Goal: Task Accomplishment & Management: Manage account settings

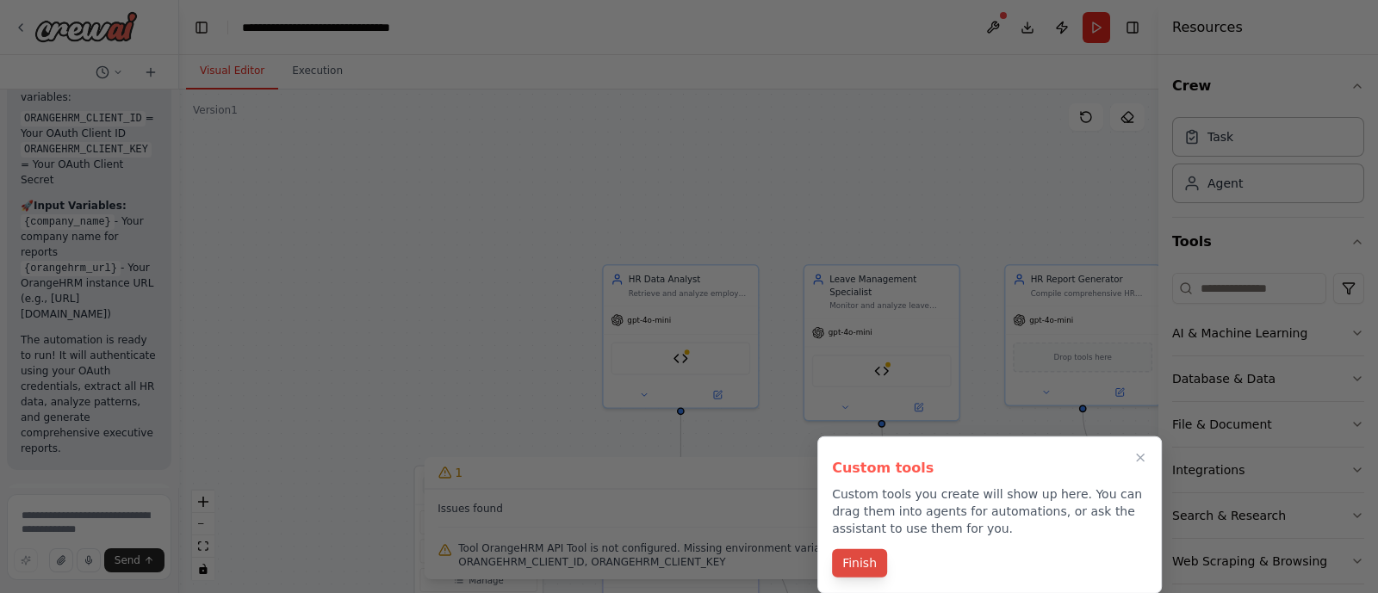
click at [853, 569] on button "Finish" at bounding box center [859, 563] width 55 height 28
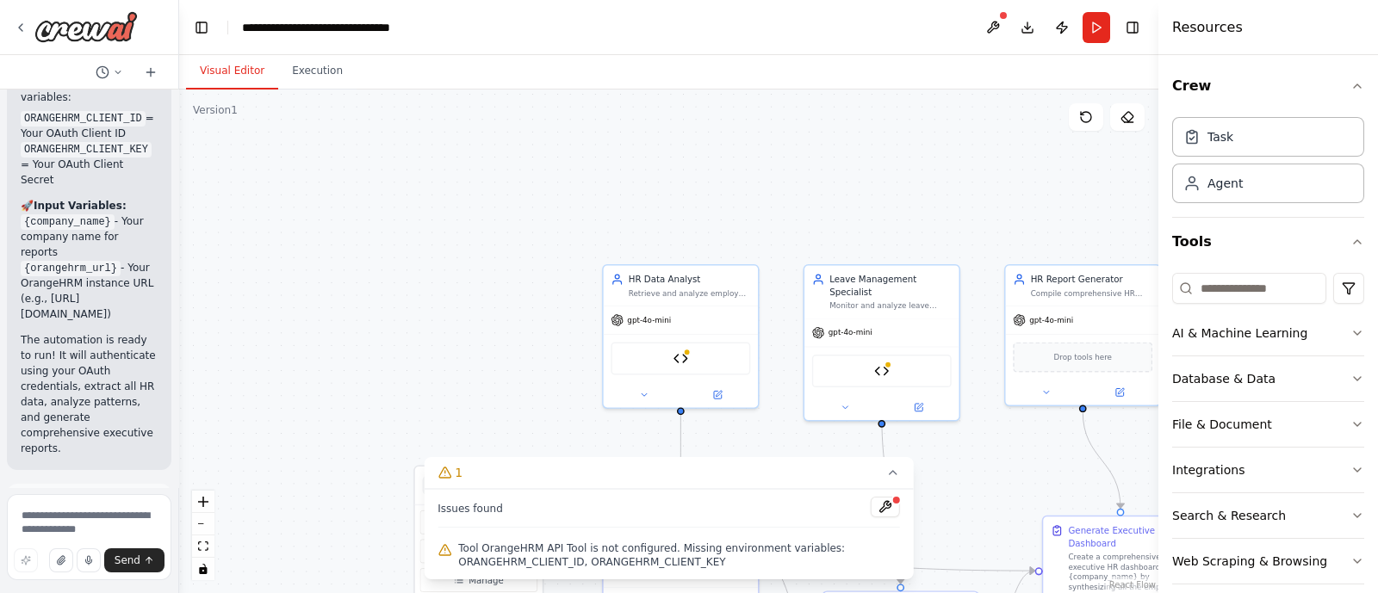
click at [853, 569] on div "Tool OrangeHRM API Tool is not configured. Missing environment variables: ORANG…" at bounding box center [669, 555] width 462 height 34
click at [485, 295] on div ".deletable-edge-delete-btn { width: 20px; height: 20px; border: 0px solid #ffff…" at bounding box center [668, 342] width 979 height 504
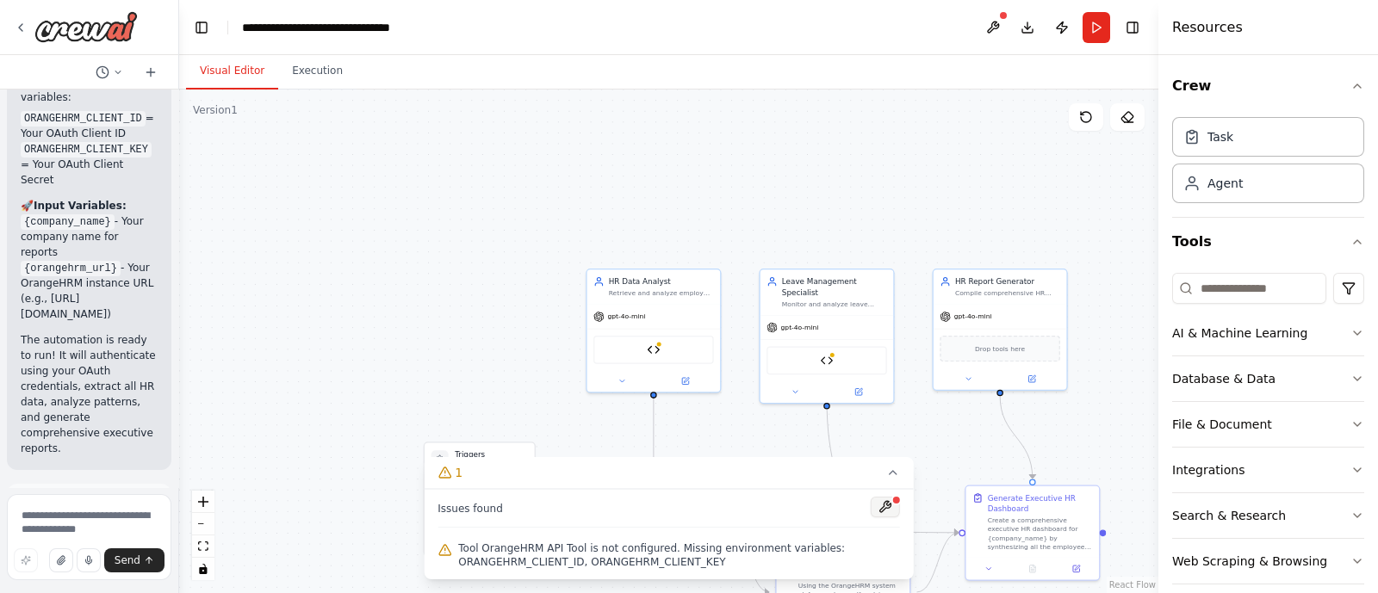
click at [884, 510] on button at bounding box center [885, 507] width 29 height 21
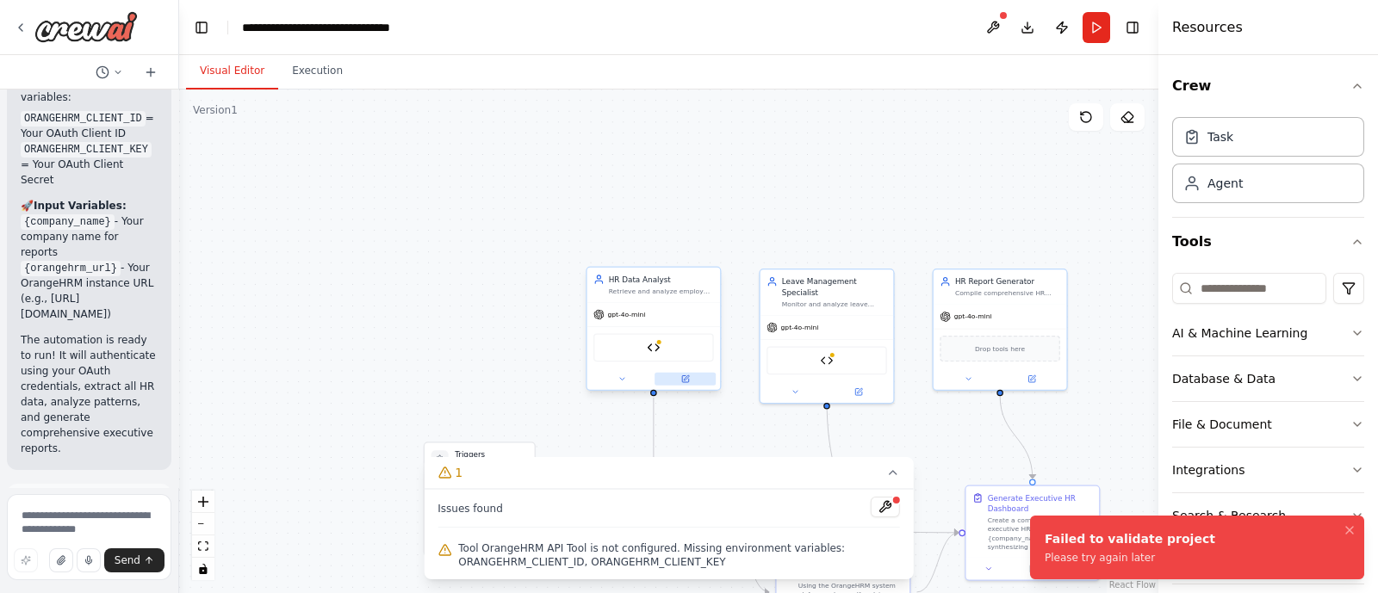
click at [685, 381] on icon at bounding box center [685, 378] width 7 height 7
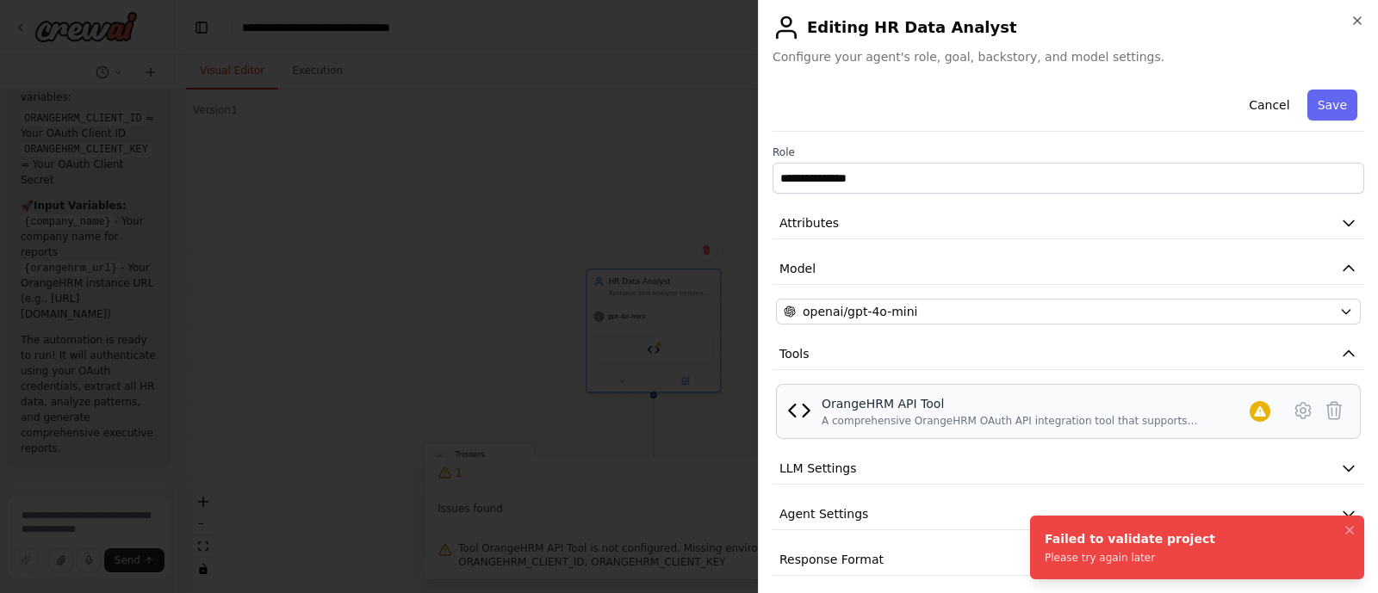
scroll to position [8, 0]
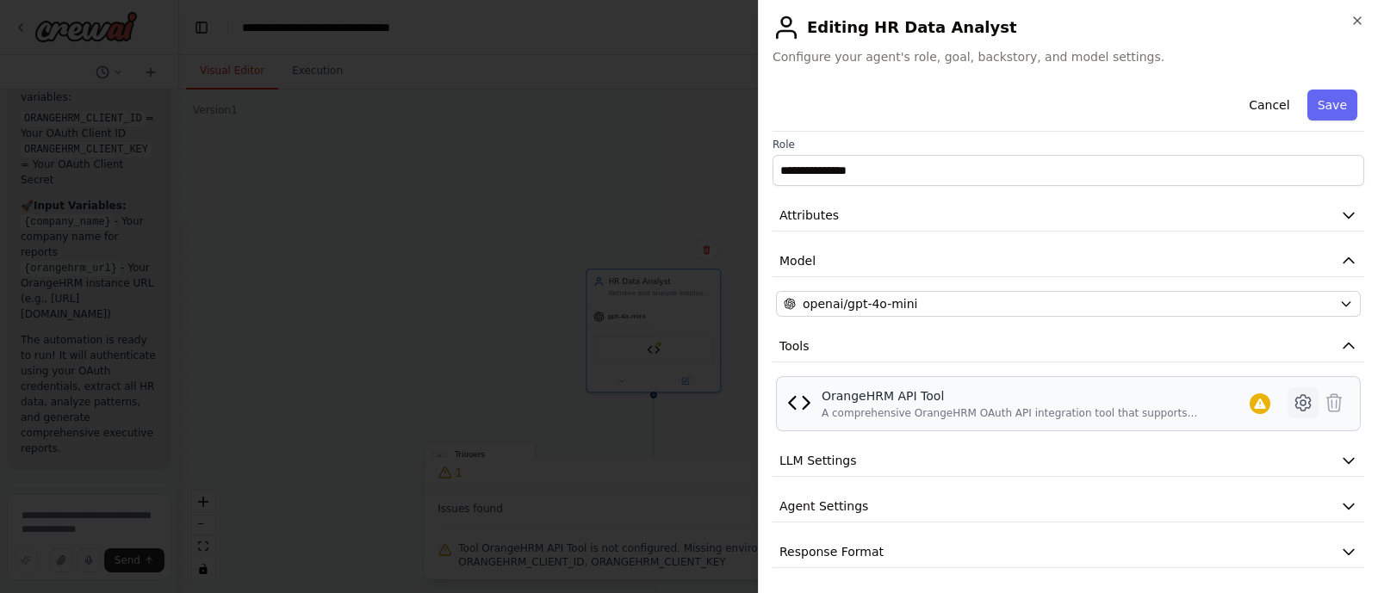
click at [1294, 402] on icon at bounding box center [1303, 403] width 21 height 21
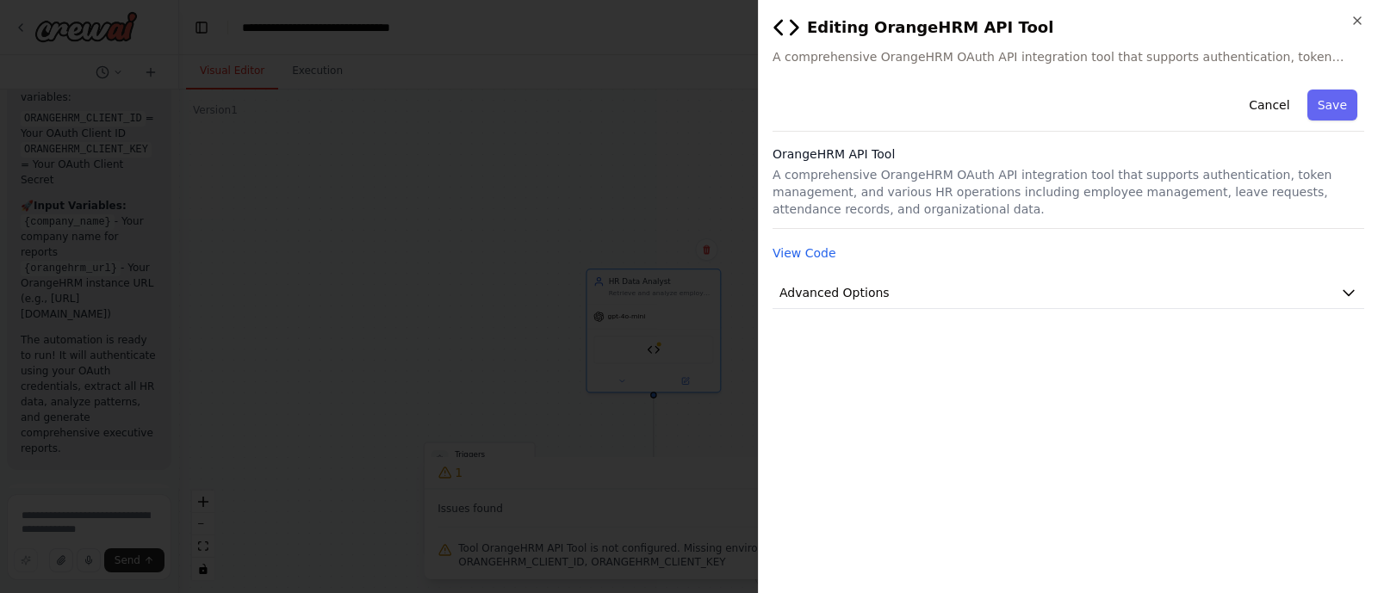
scroll to position [0, 0]
click at [816, 256] on button "View Code" at bounding box center [805, 253] width 64 height 17
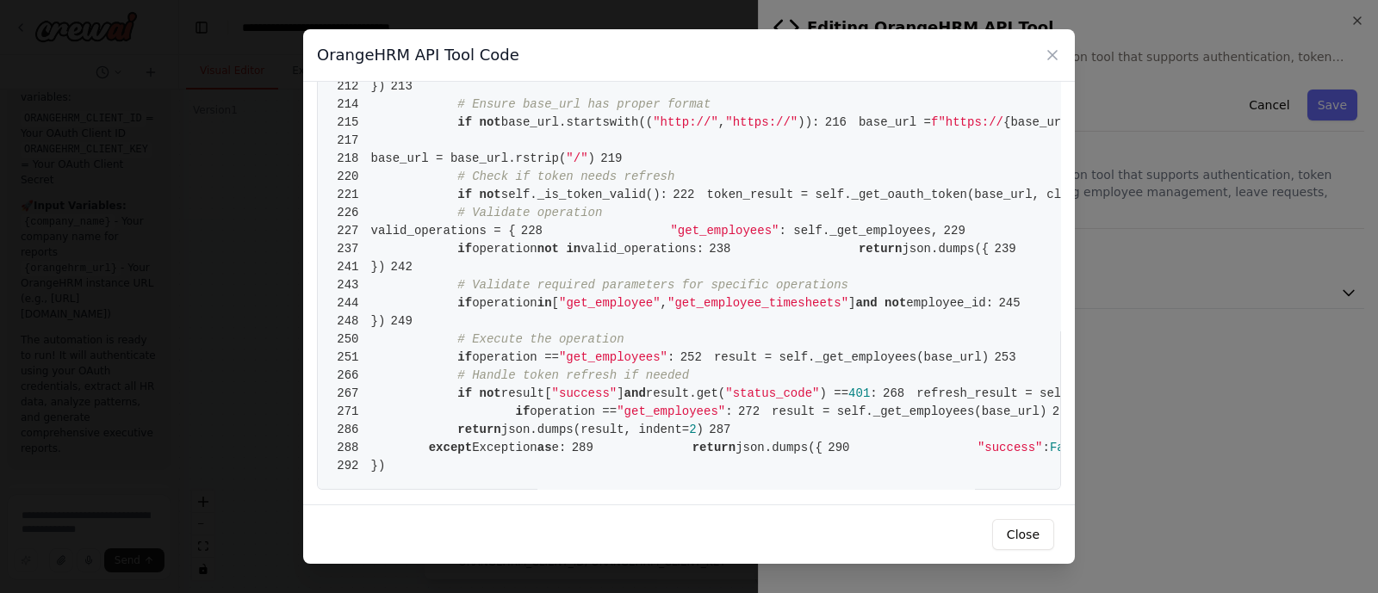
scroll to position [4888, 0]
click at [1019, 529] on button "Close" at bounding box center [1023, 534] width 62 height 31
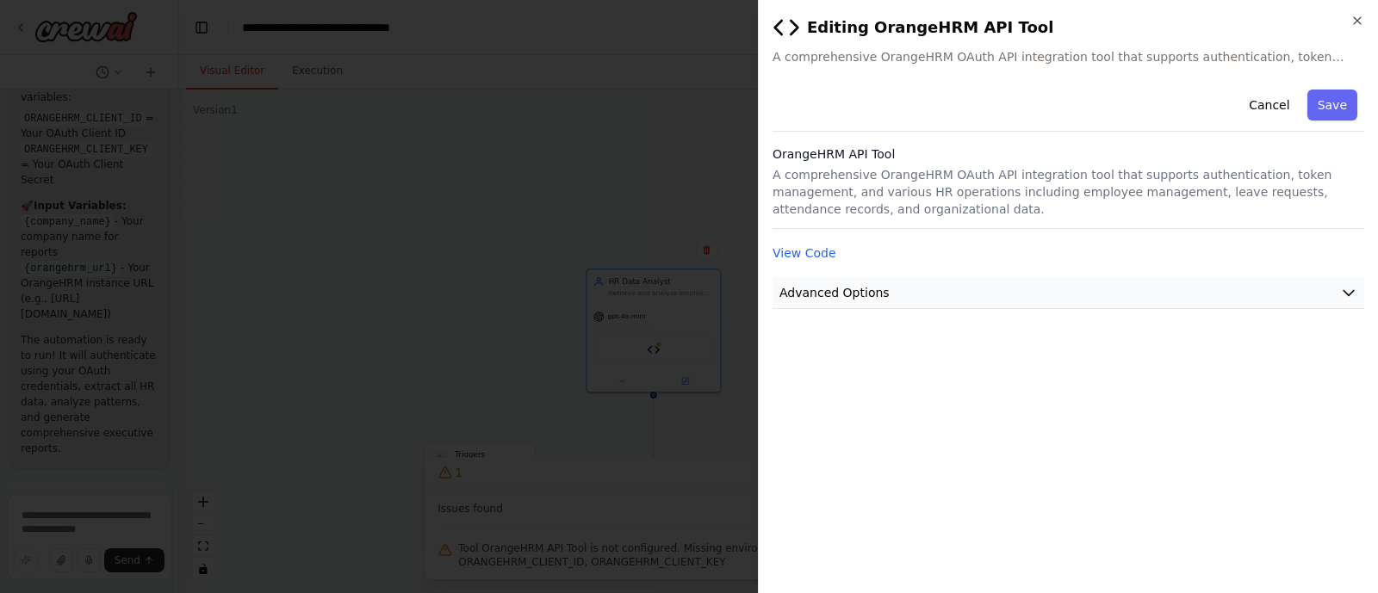
click at [891, 278] on button "Advanced Options" at bounding box center [1069, 293] width 592 height 32
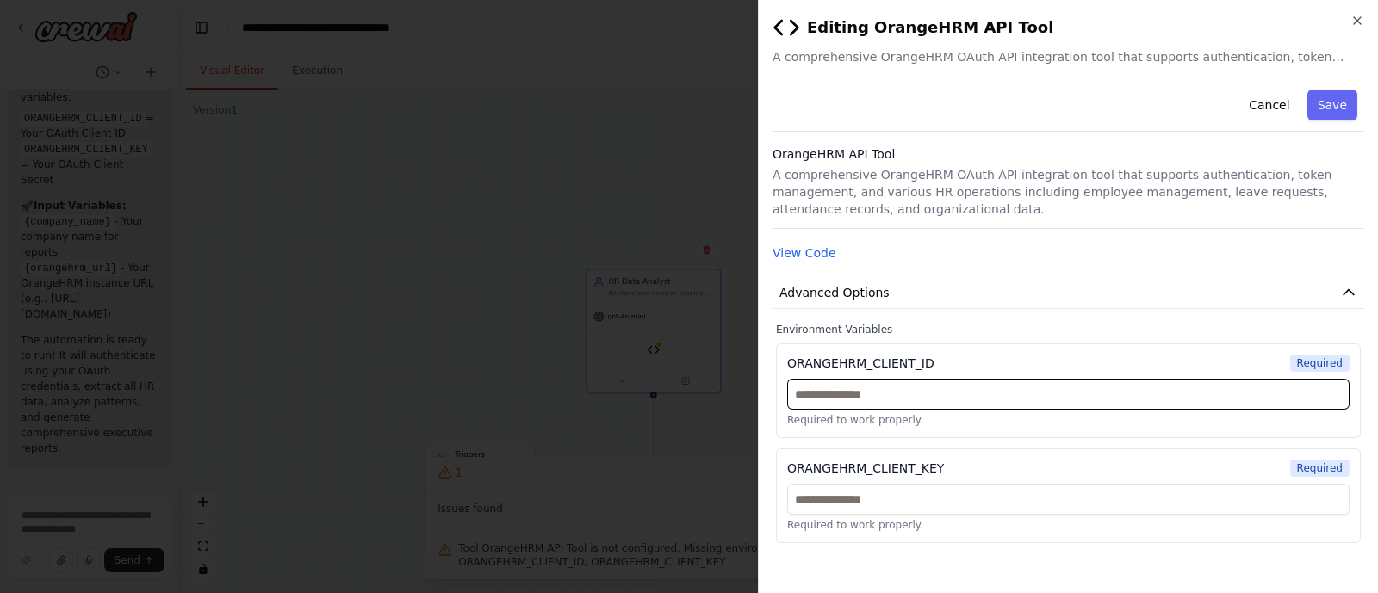
click at [928, 398] on input "text" at bounding box center [1068, 394] width 562 height 31
paste input "**********"
type input "**********"
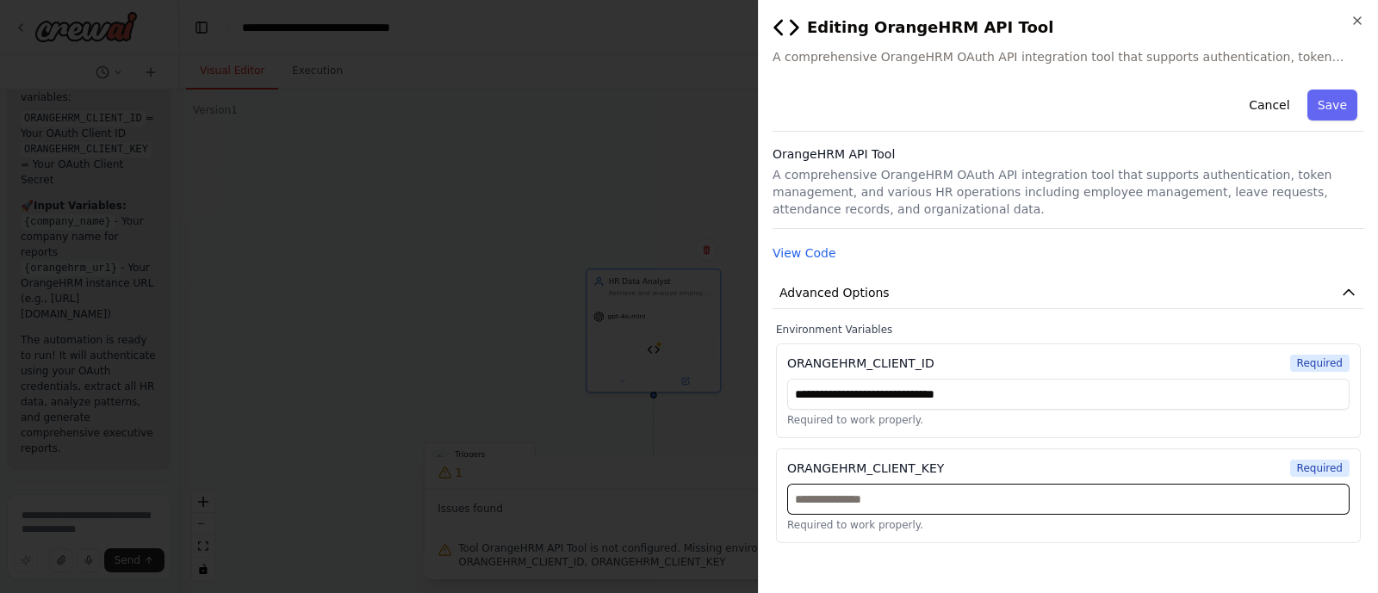
click at [877, 498] on input "text" at bounding box center [1068, 499] width 562 height 31
paste input "**********"
type input "**********"
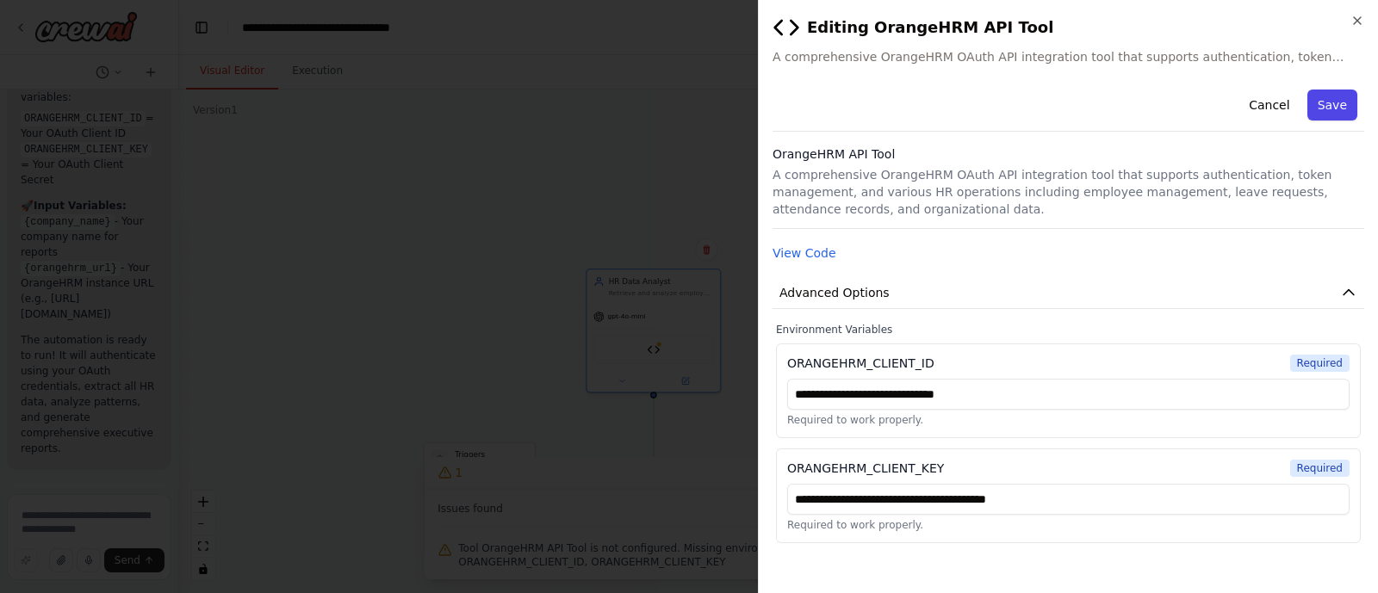
click at [1339, 114] on button "Save" at bounding box center [1332, 105] width 50 height 31
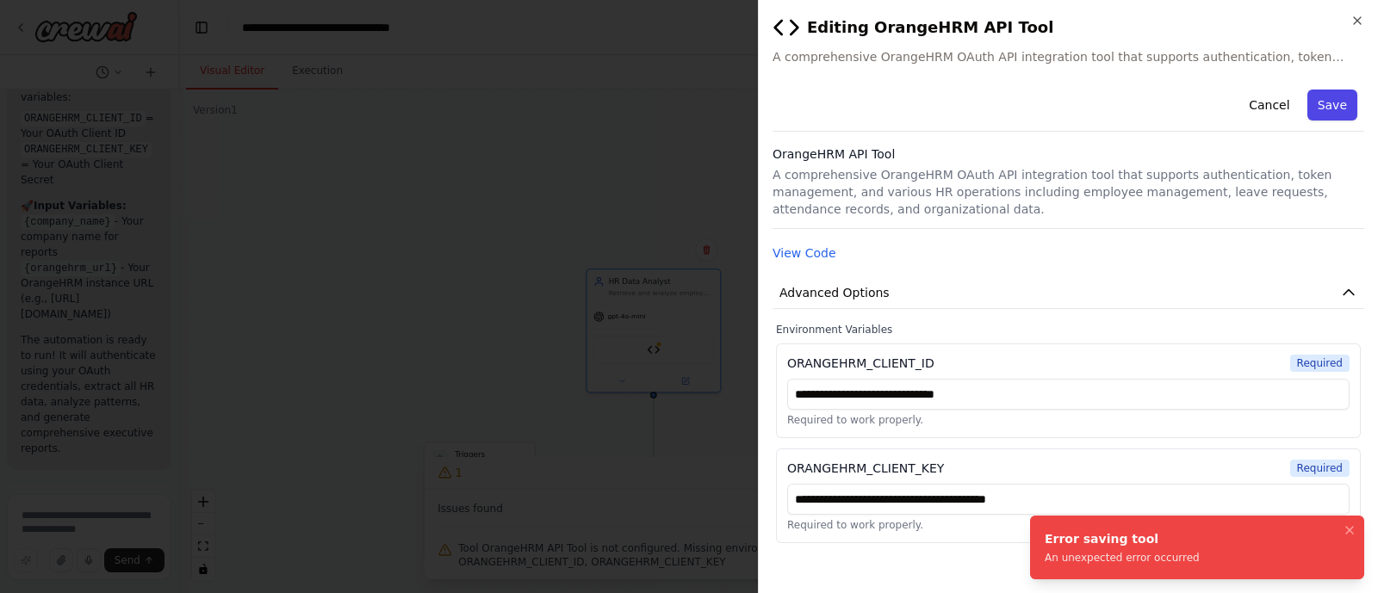
click at [1339, 114] on button "Save" at bounding box center [1332, 105] width 50 height 31
click at [1356, 26] on icon "button" at bounding box center [1357, 21] width 14 height 14
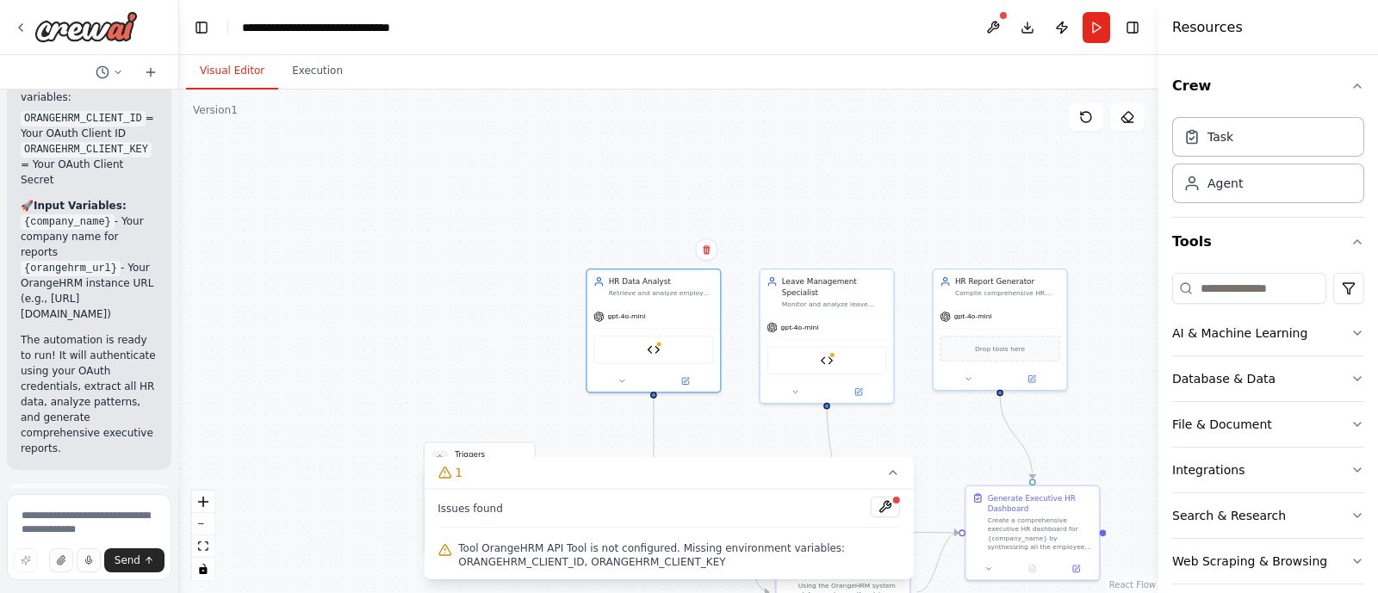
scroll to position [14400, 0]
click at [90, 584] on button "Run Automation" at bounding box center [89, 598] width 137 height 28
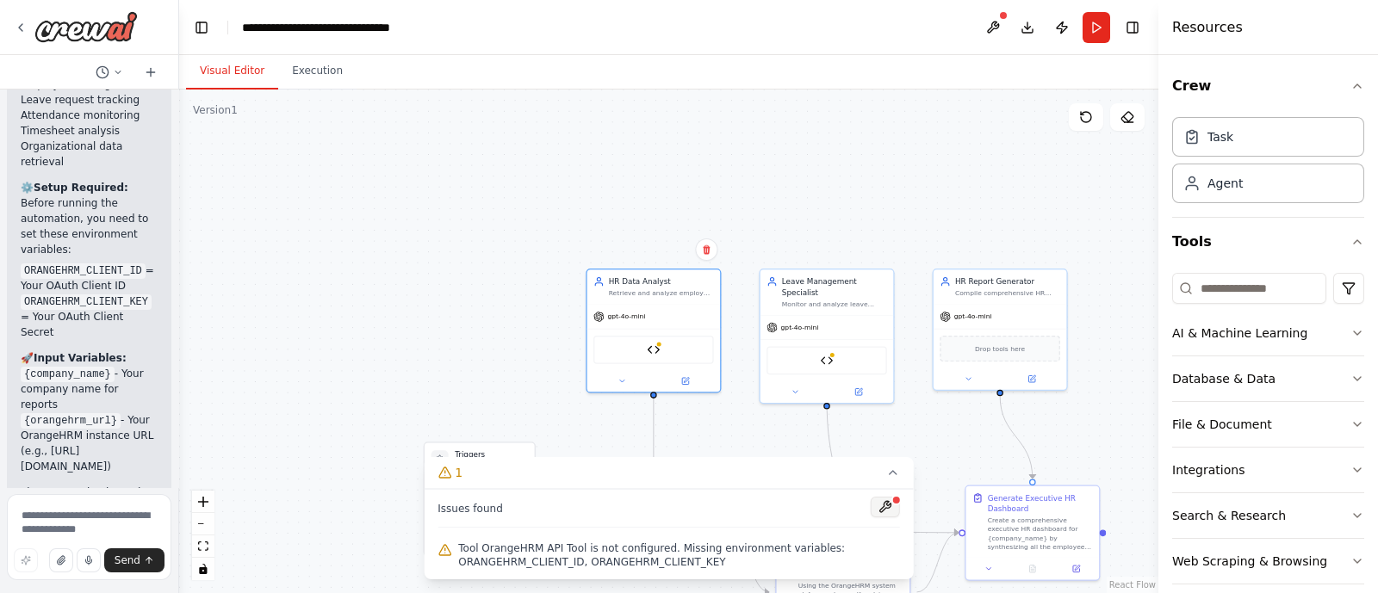
click at [891, 510] on button at bounding box center [885, 507] width 29 height 21
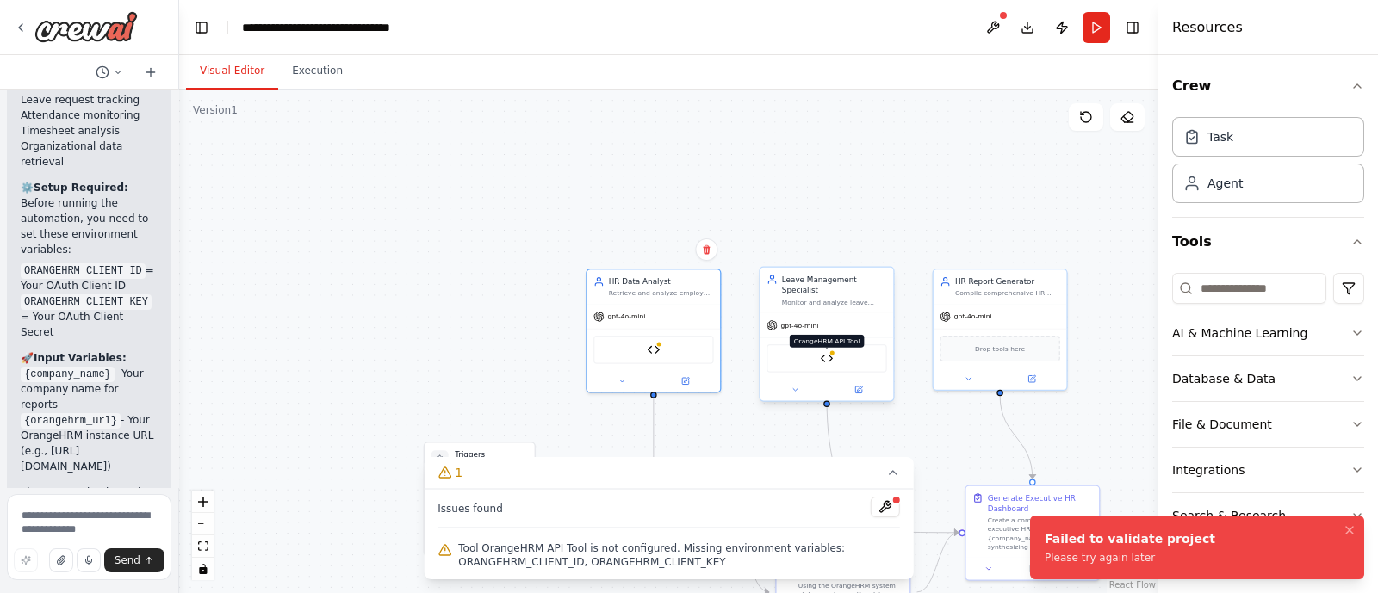
click at [828, 352] on img at bounding box center [826, 358] width 13 height 13
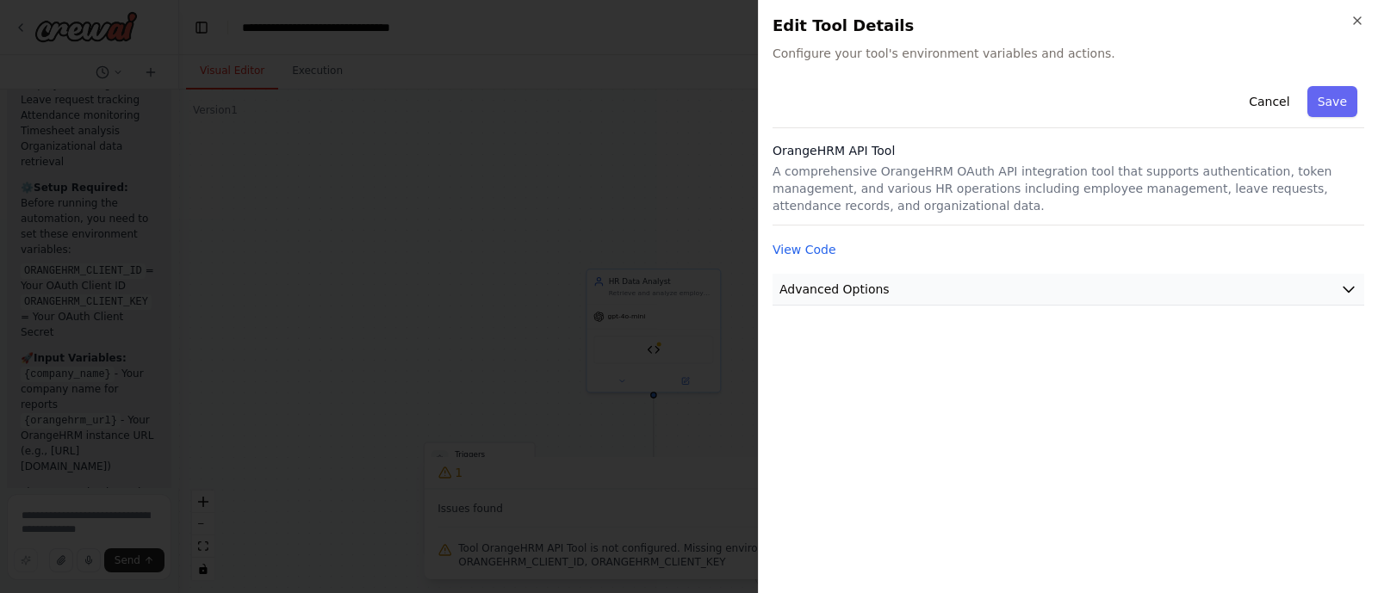
click at [1253, 286] on button "Advanced Options" at bounding box center [1069, 290] width 592 height 32
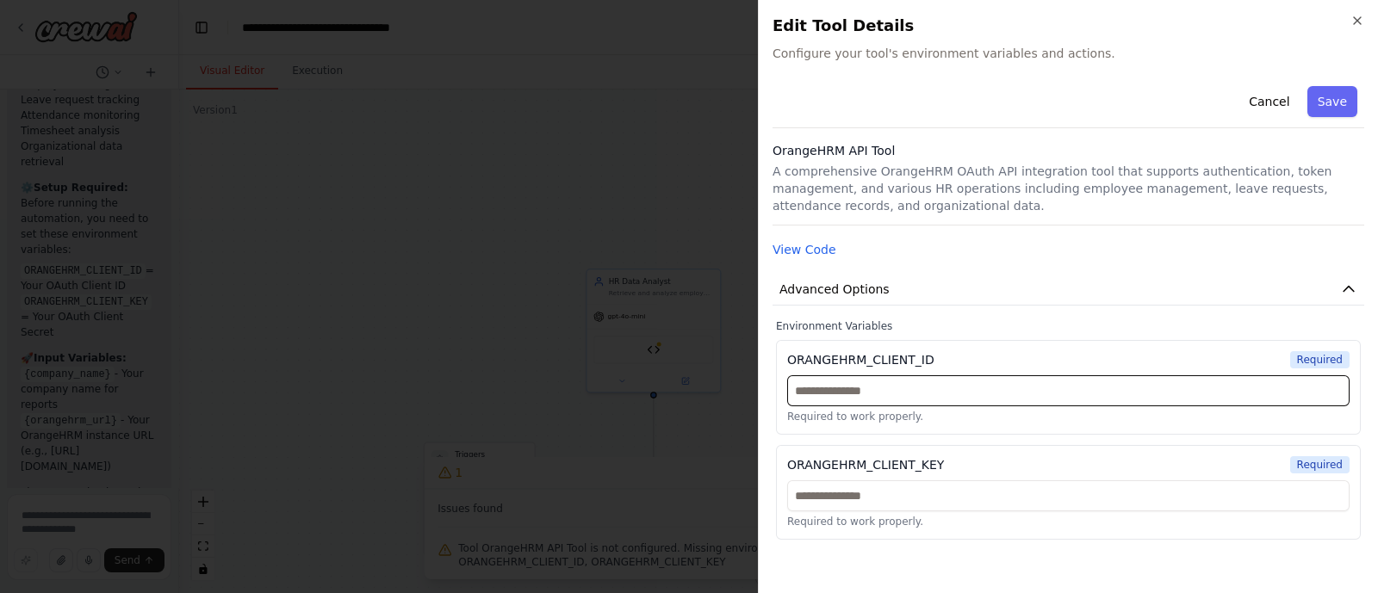
click at [1167, 404] on input "text" at bounding box center [1068, 390] width 562 height 31
paste input "**********"
type input "**********"
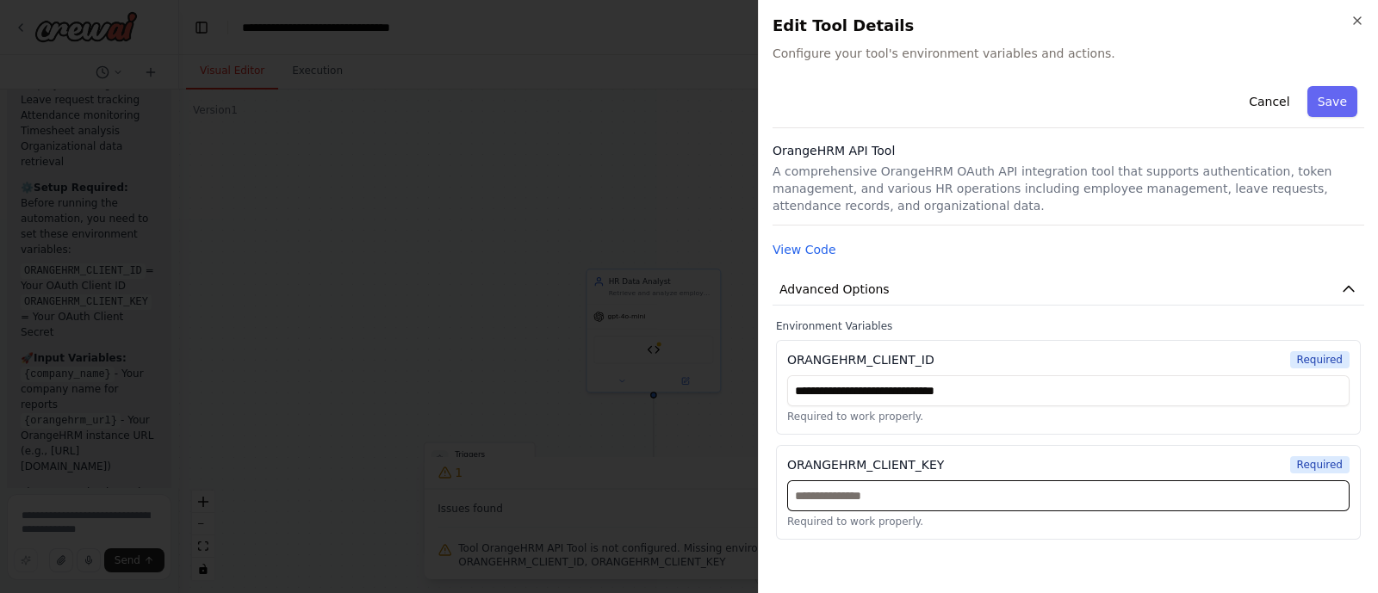
click at [909, 494] on input "text" at bounding box center [1068, 496] width 562 height 31
paste input "**********"
type input "**********"
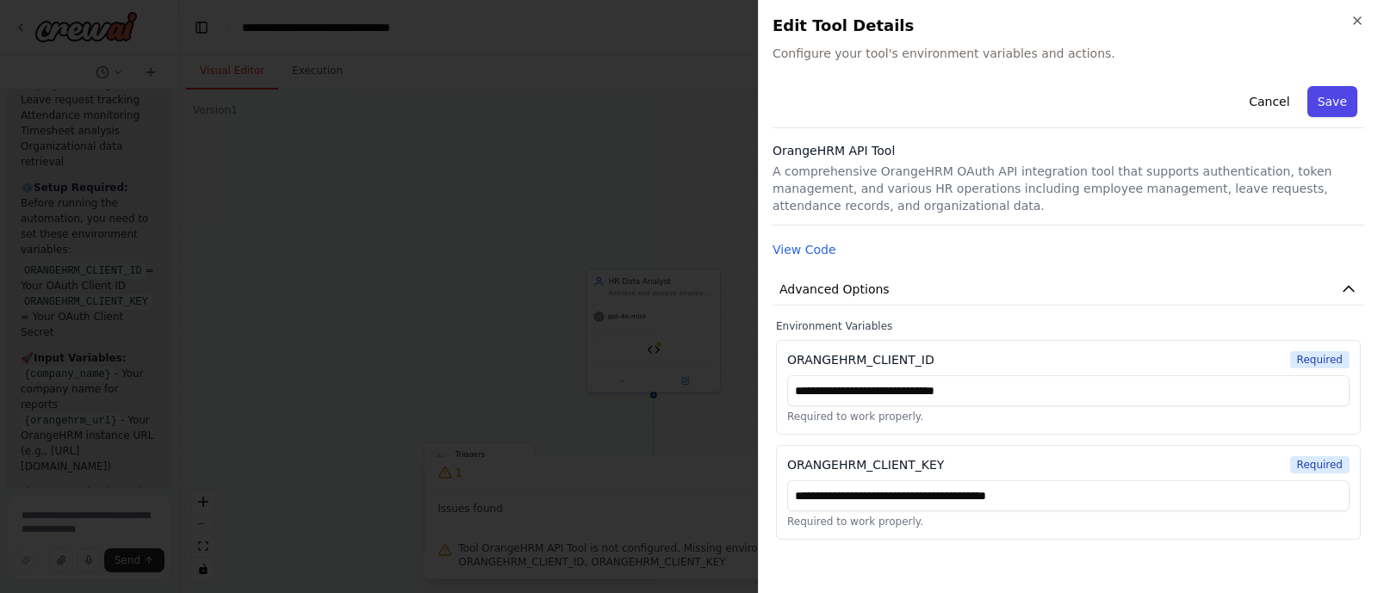
click at [1338, 110] on button "Save" at bounding box center [1332, 101] width 50 height 31
click at [1342, 100] on button "Save" at bounding box center [1332, 101] width 50 height 31
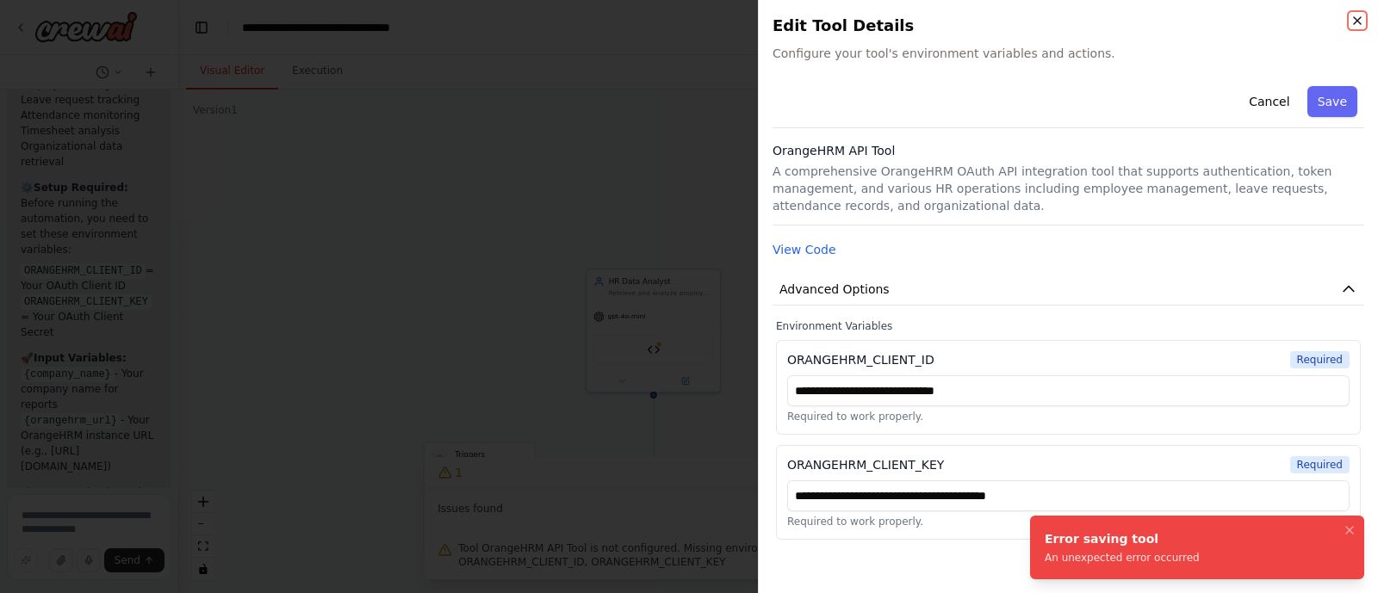
click at [1358, 22] on icon "button" at bounding box center [1357, 20] width 7 height 7
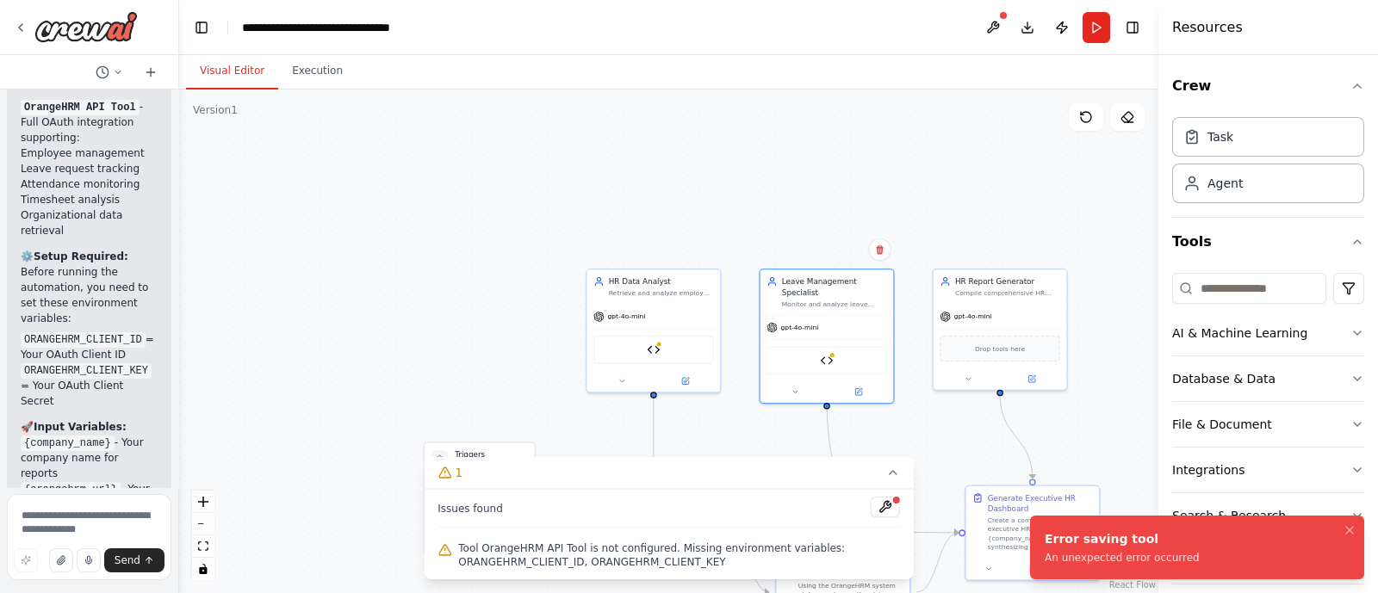
scroll to position [14156, 0]
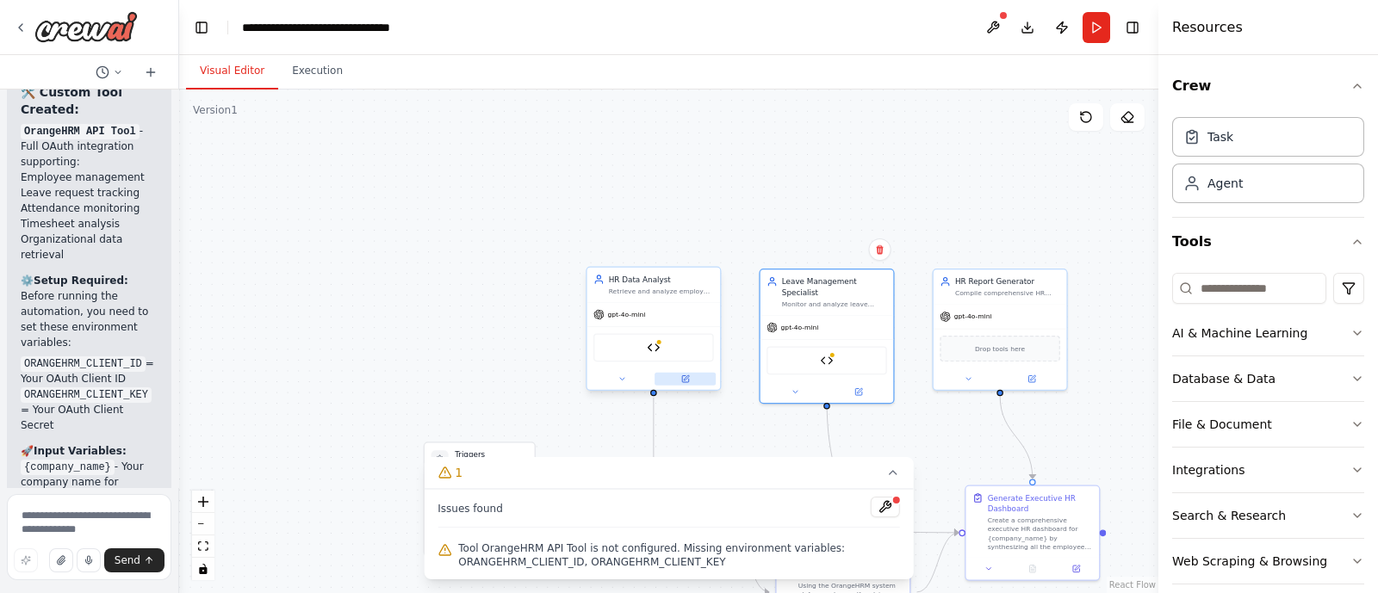
click at [686, 380] on icon at bounding box center [685, 378] width 7 height 7
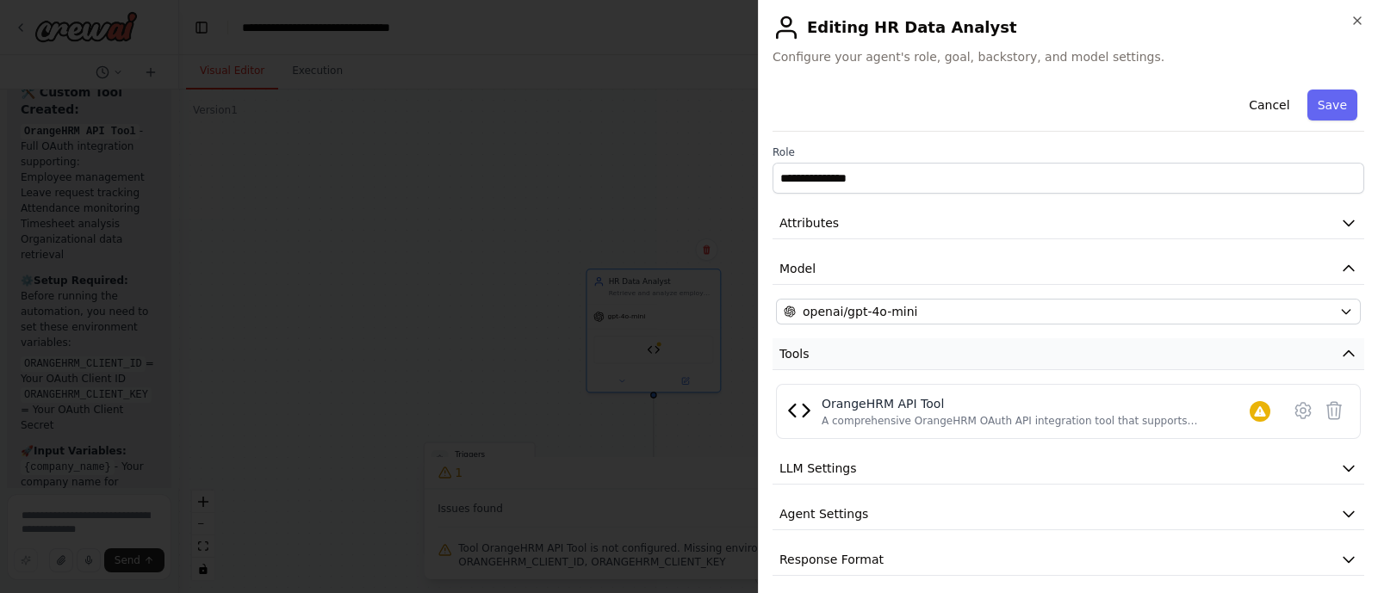
scroll to position [8, 0]
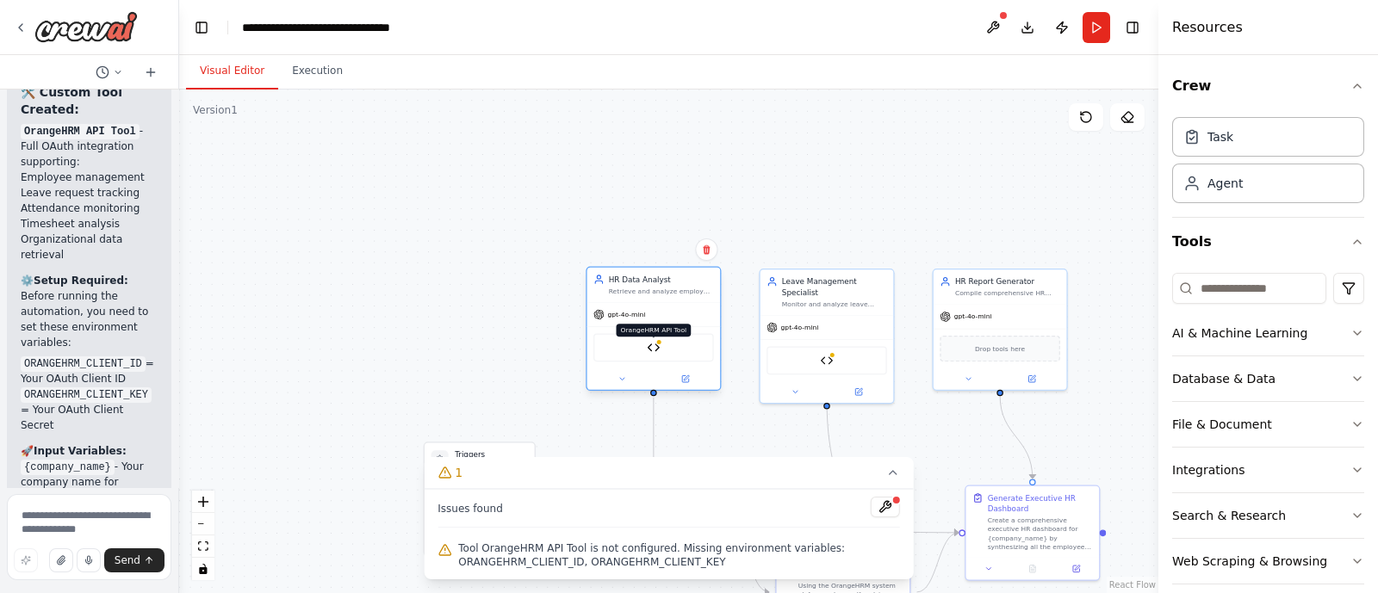
click at [658, 351] on img at bounding box center [653, 347] width 13 height 13
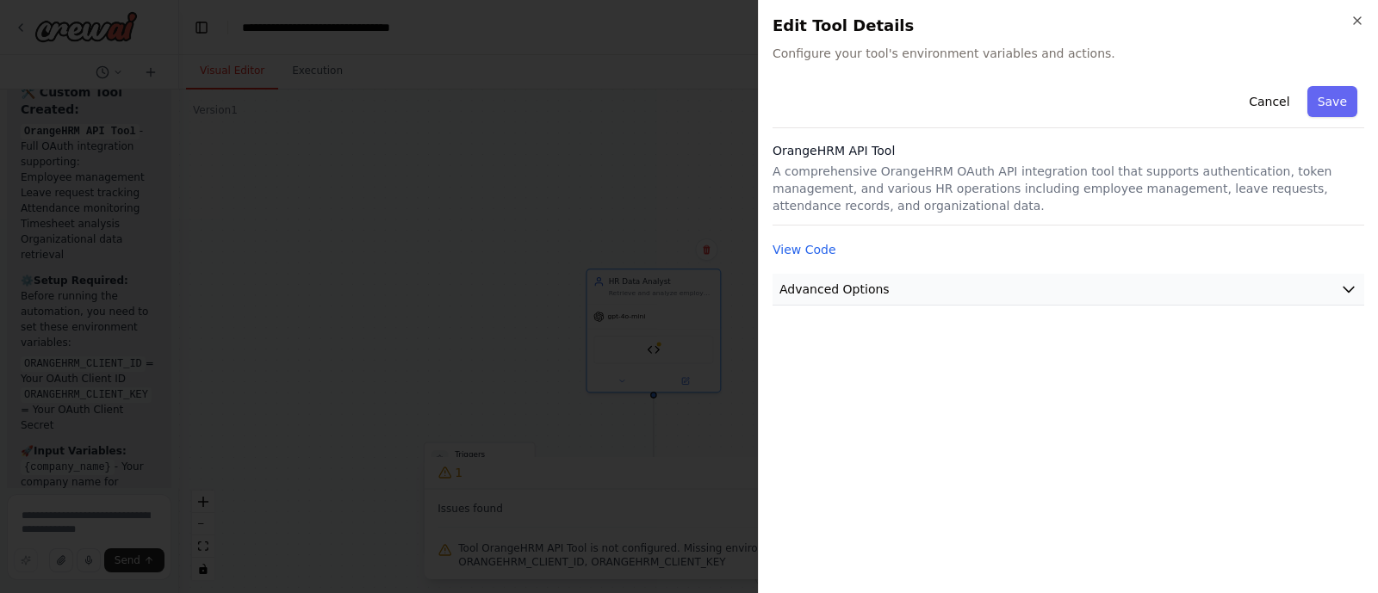
click at [1337, 295] on button "Advanced Options" at bounding box center [1069, 290] width 592 height 32
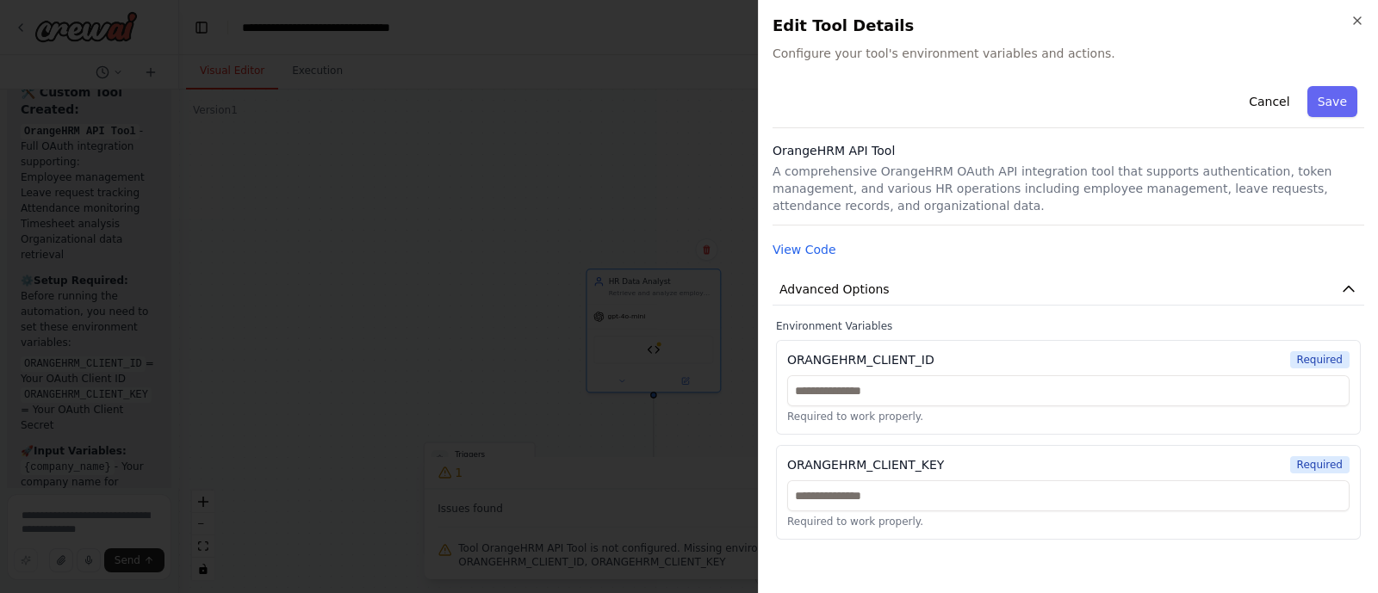
click at [986, 407] on div "Required to work properly." at bounding box center [1068, 399] width 562 height 48
click at [952, 385] on input "text" at bounding box center [1068, 390] width 562 height 31
paste input "**********"
type input "**********"
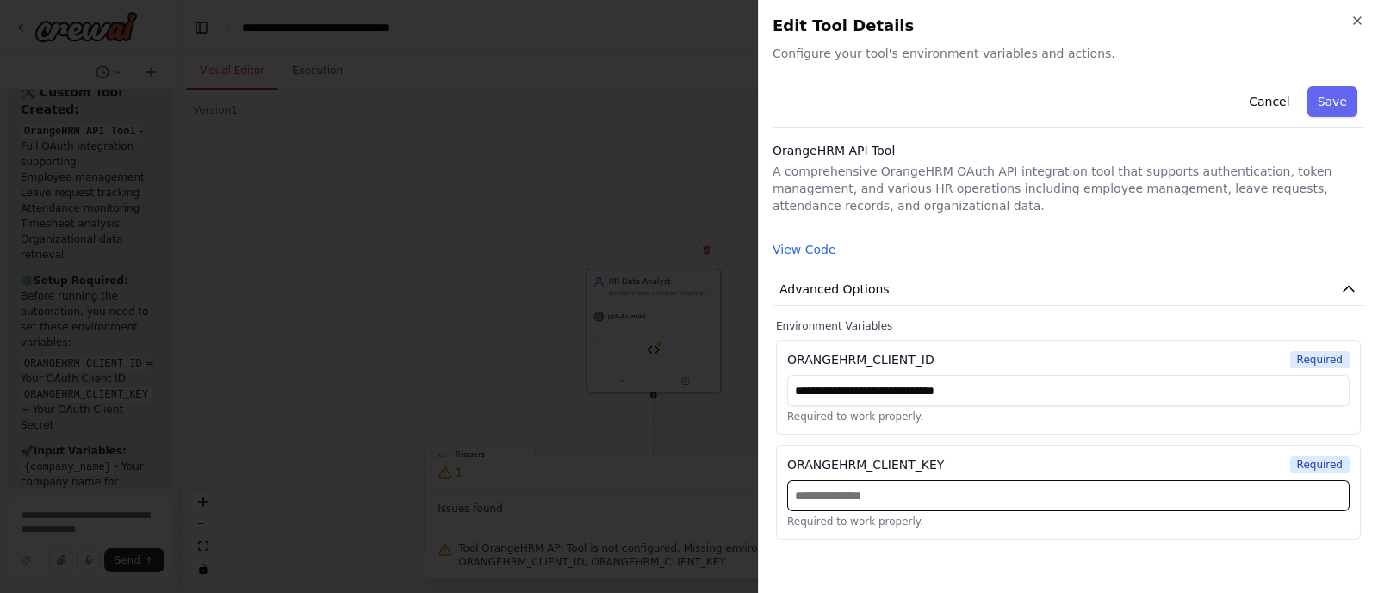
click at [924, 490] on input "text" at bounding box center [1068, 496] width 562 height 31
paste input "**********"
type input "**********"
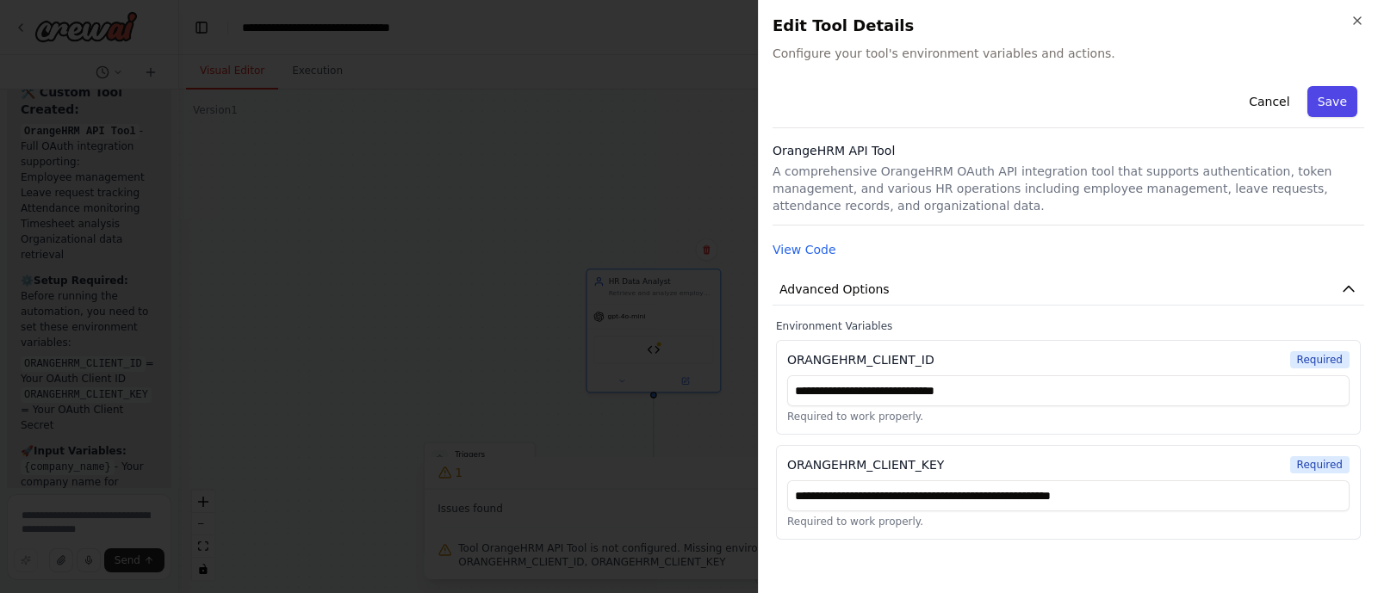
click at [1328, 98] on button "Save" at bounding box center [1332, 101] width 50 height 31
click at [1065, 375] on input "**********" at bounding box center [1068, 390] width 562 height 31
paste input "**********"
type input "**********"
click at [1330, 119] on div "Cancel Save" at bounding box center [1069, 103] width 592 height 49
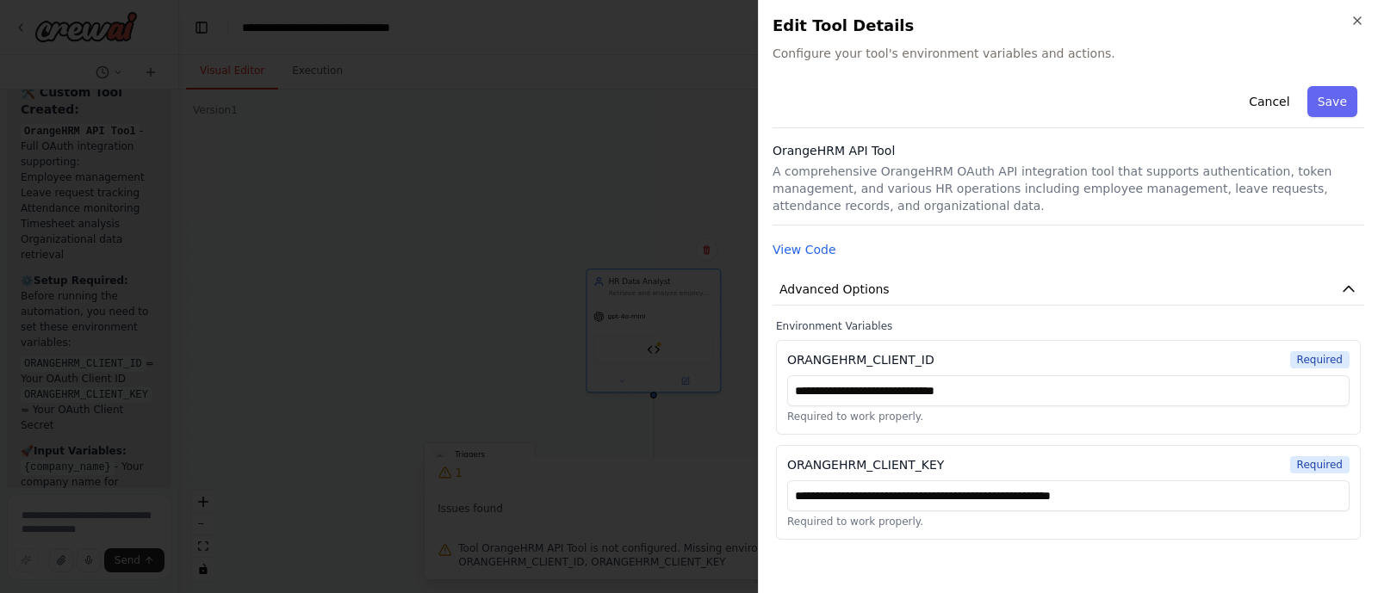
drag, startPoint x: 1328, startPoint y: 112, endPoint x: 429, endPoint y: -121, distance: 928.7
click at [429, 0] on html "Hello! I'm the CrewAI assistant. What kind of automation do you want to build? …" at bounding box center [689, 296] width 1378 height 593
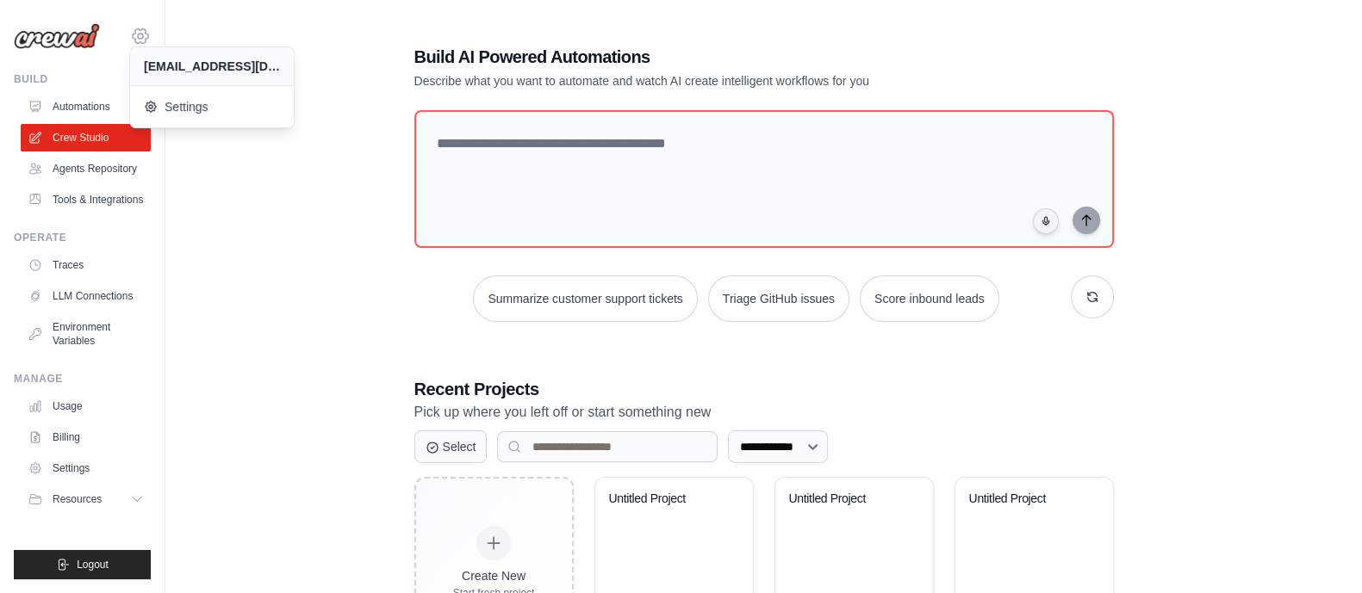
click at [140, 35] on icon at bounding box center [140, 36] width 21 height 21
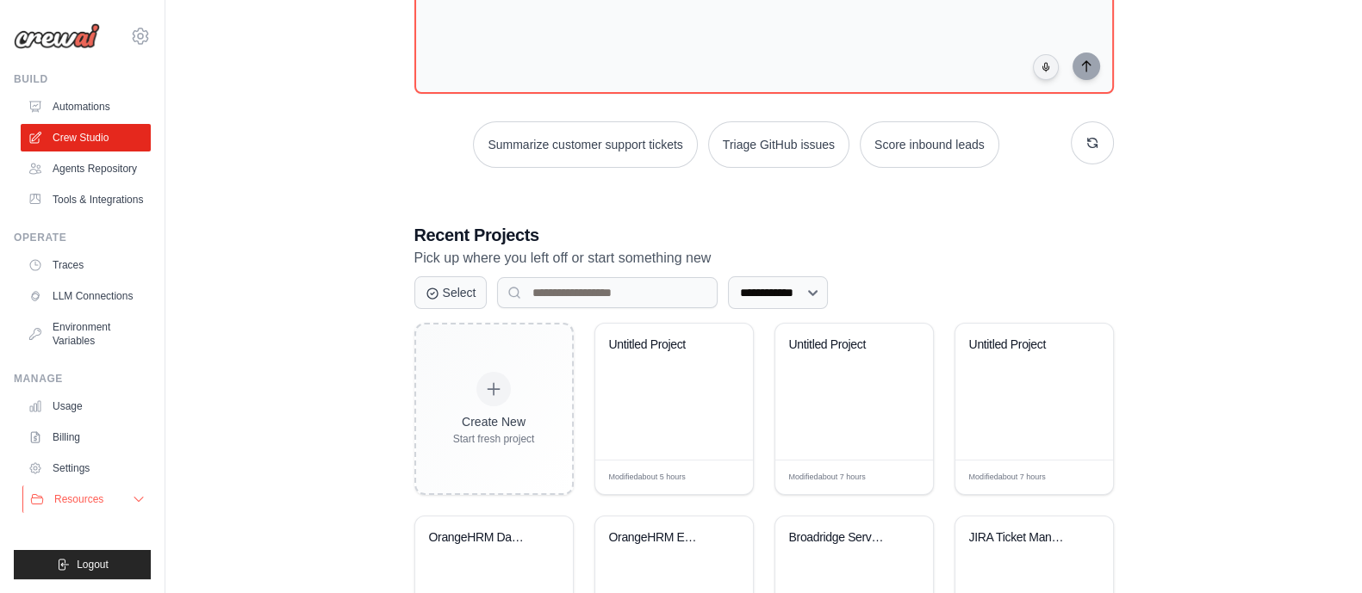
scroll to position [155, 0]
click at [95, 326] on link "Environment Variables" at bounding box center [87, 333] width 130 height 41
click at [96, 204] on link "Tools & Integrations" at bounding box center [87, 200] width 130 height 28
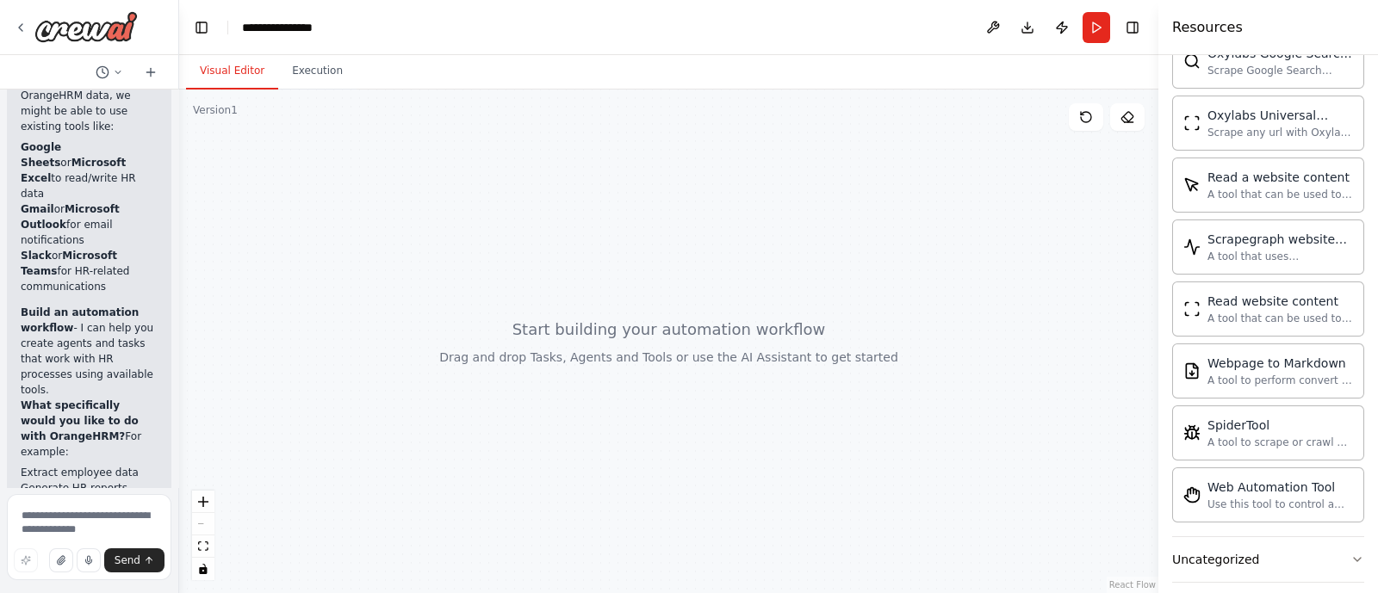
scroll to position [1282, 0]
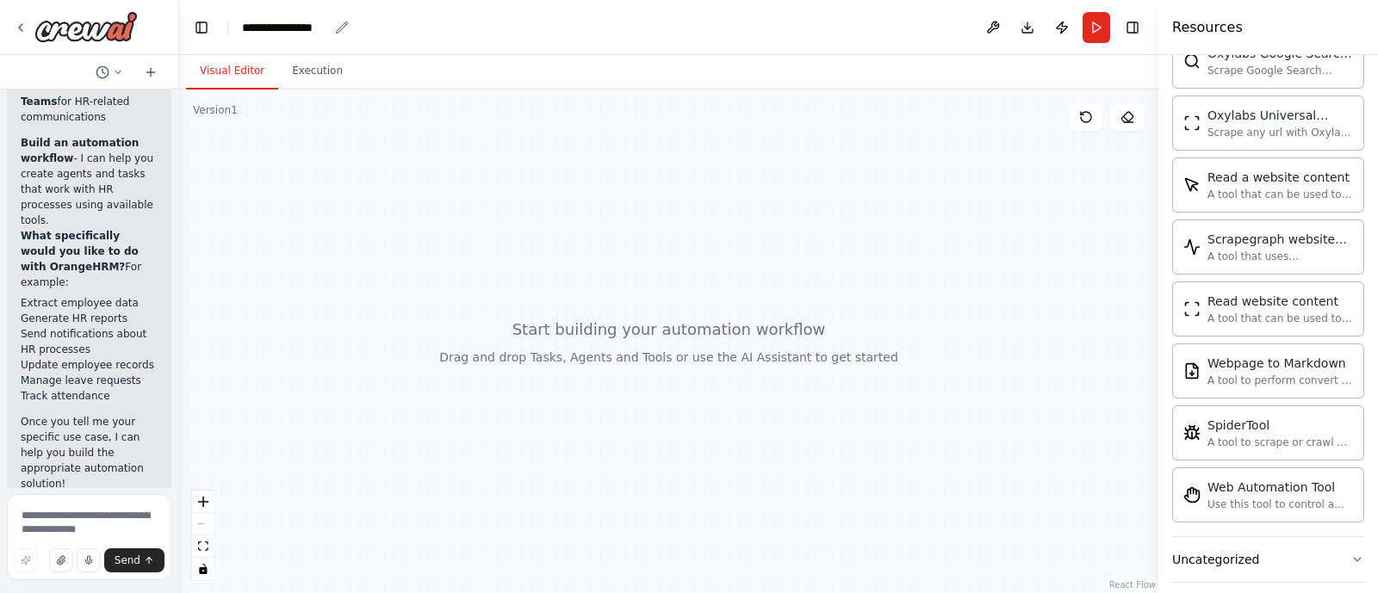
click at [258, 30] on div "**********" at bounding box center [285, 27] width 86 height 17
click at [320, 29] on div "**********" at bounding box center [306, 27] width 129 height 17
click at [334, 29] on div "**********" at bounding box center [306, 27] width 129 height 17
click at [422, 261] on div at bounding box center [668, 342] width 979 height 504
click at [43, 28] on img at bounding box center [85, 26] width 103 height 31
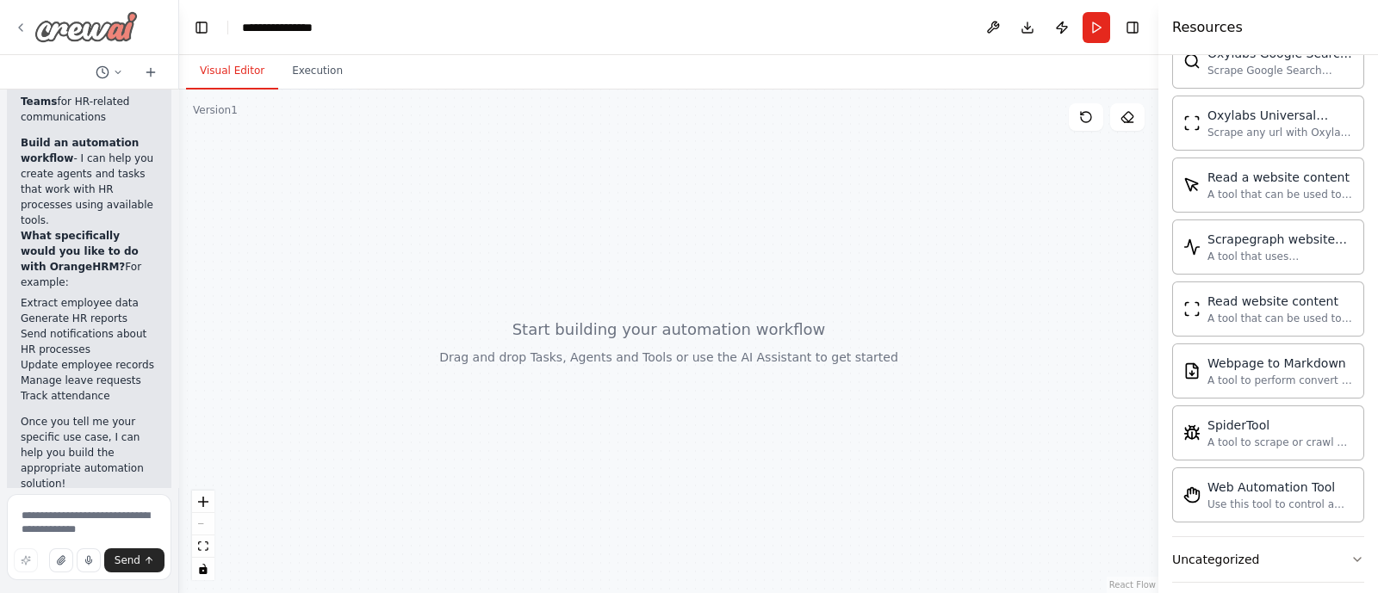
click at [43, 28] on img at bounding box center [85, 26] width 103 height 31
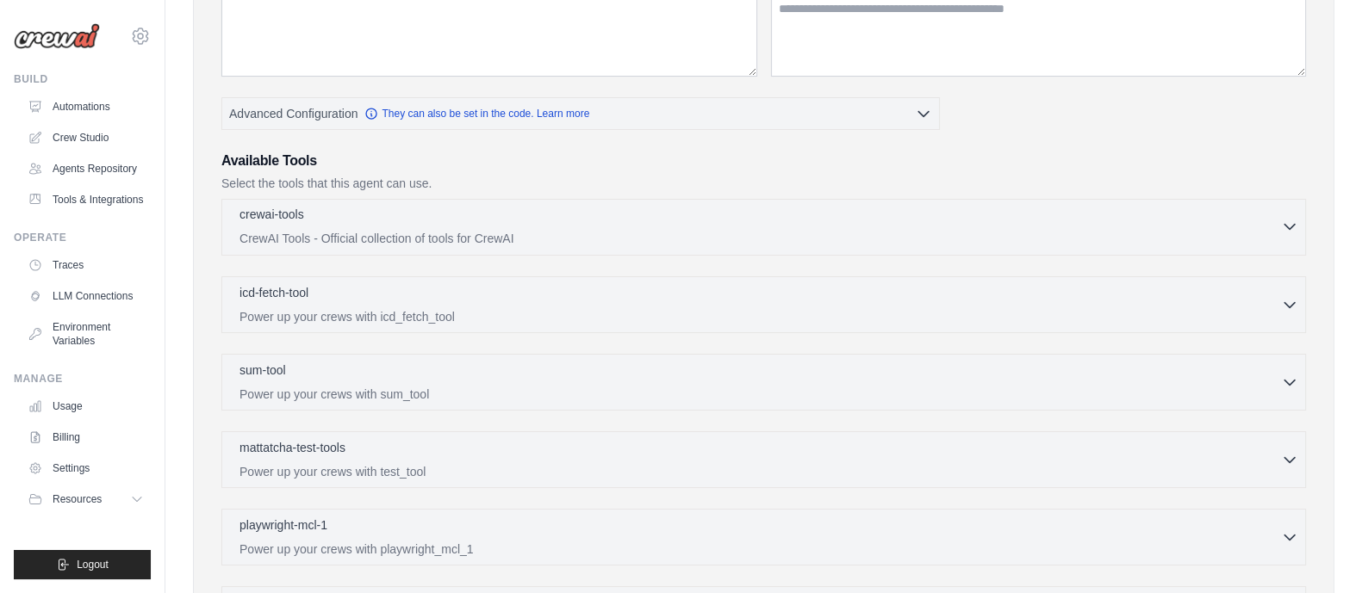
scroll to position [289, 0]
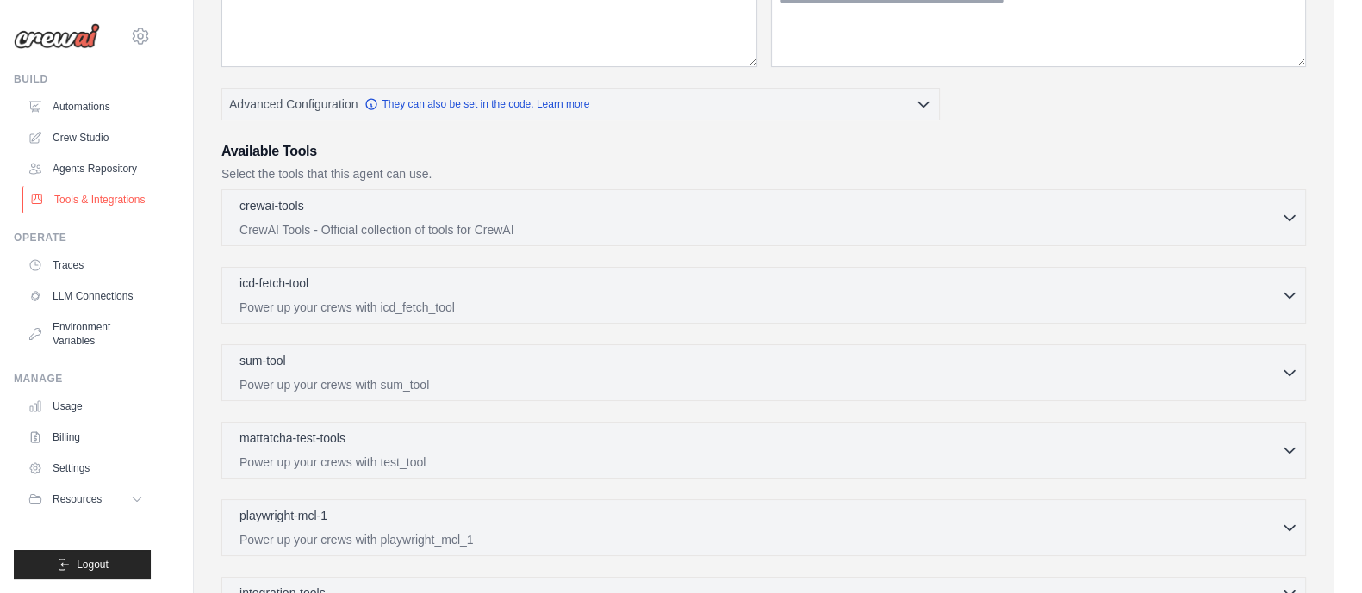
click at [103, 208] on link "Tools & Integrations" at bounding box center [87, 200] width 130 height 28
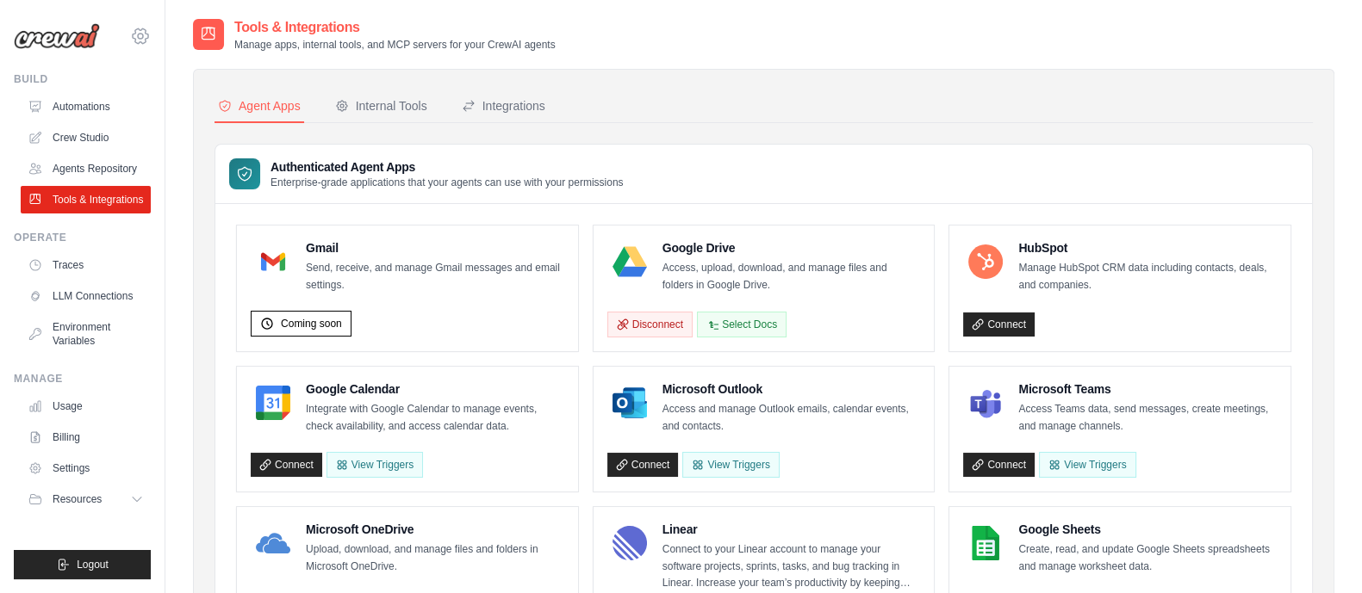
click at [135, 34] on icon at bounding box center [140, 36] width 21 height 21
click at [157, 112] on icon at bounding box center [153, 107] width 14 height 14
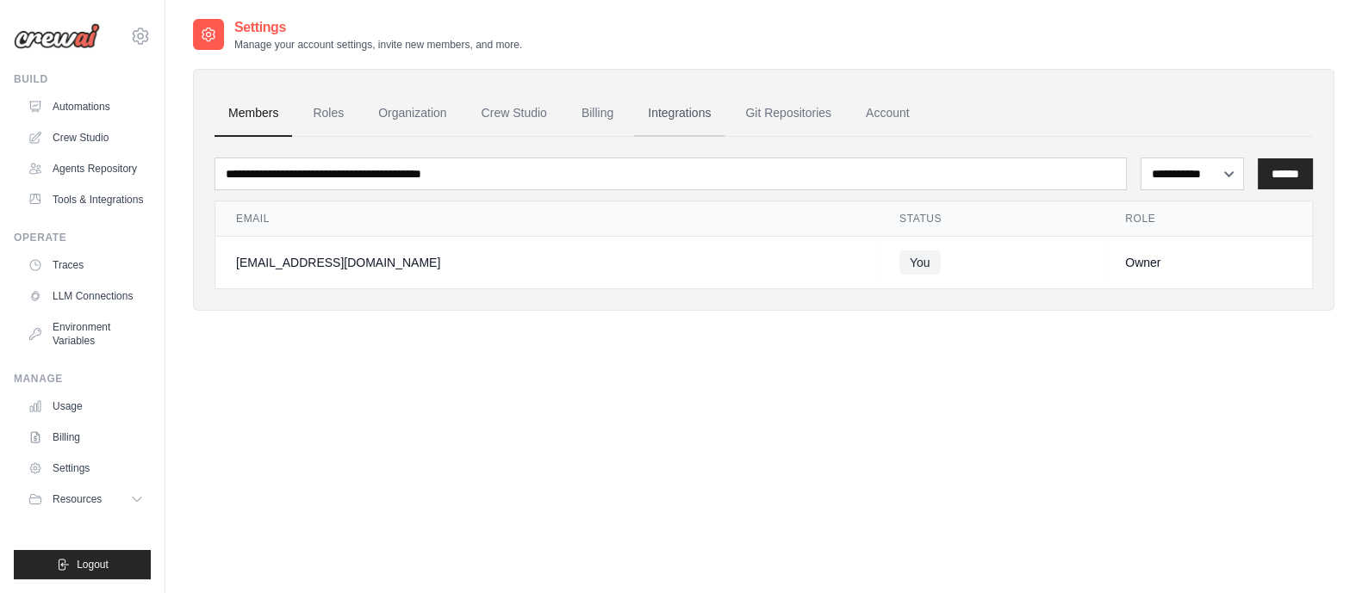
click at [680, 117] on link "Integrations" at bounding box center [679, 113] width 90 height 47
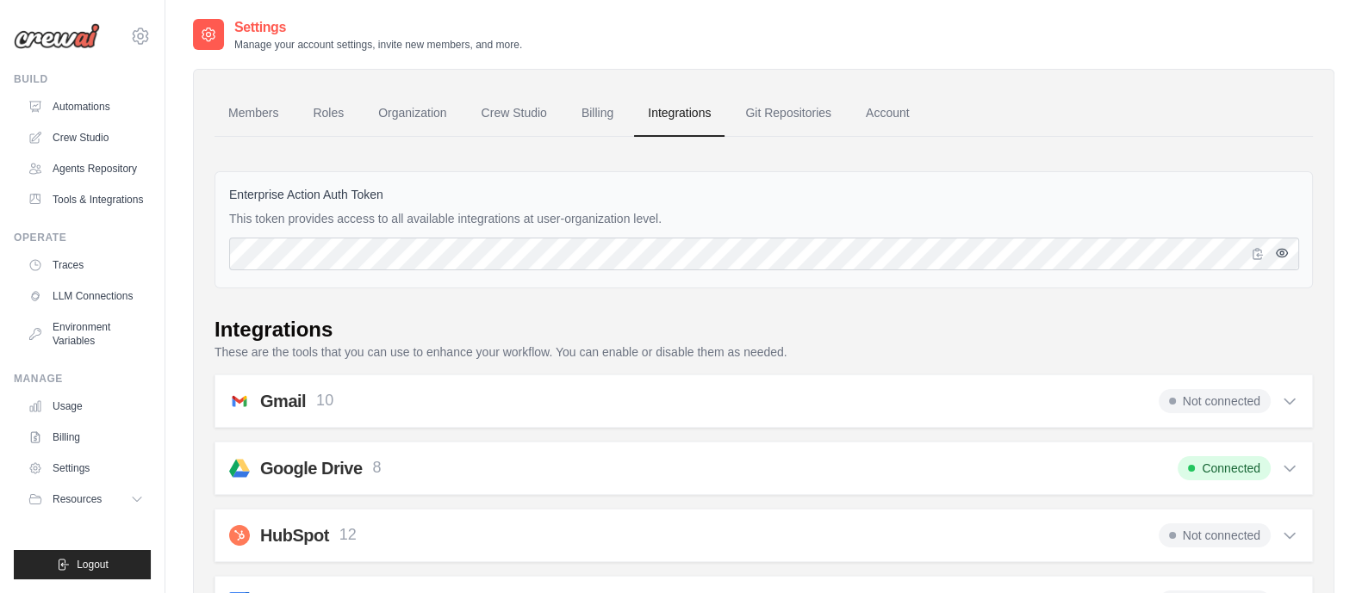
click at [1281, 251] on icon "button" at bounding box center [1281, 252] width 3 height 3
click at [545, 118] on link "Crew Studio" at bounding box center [514, 113] width 93 height 47
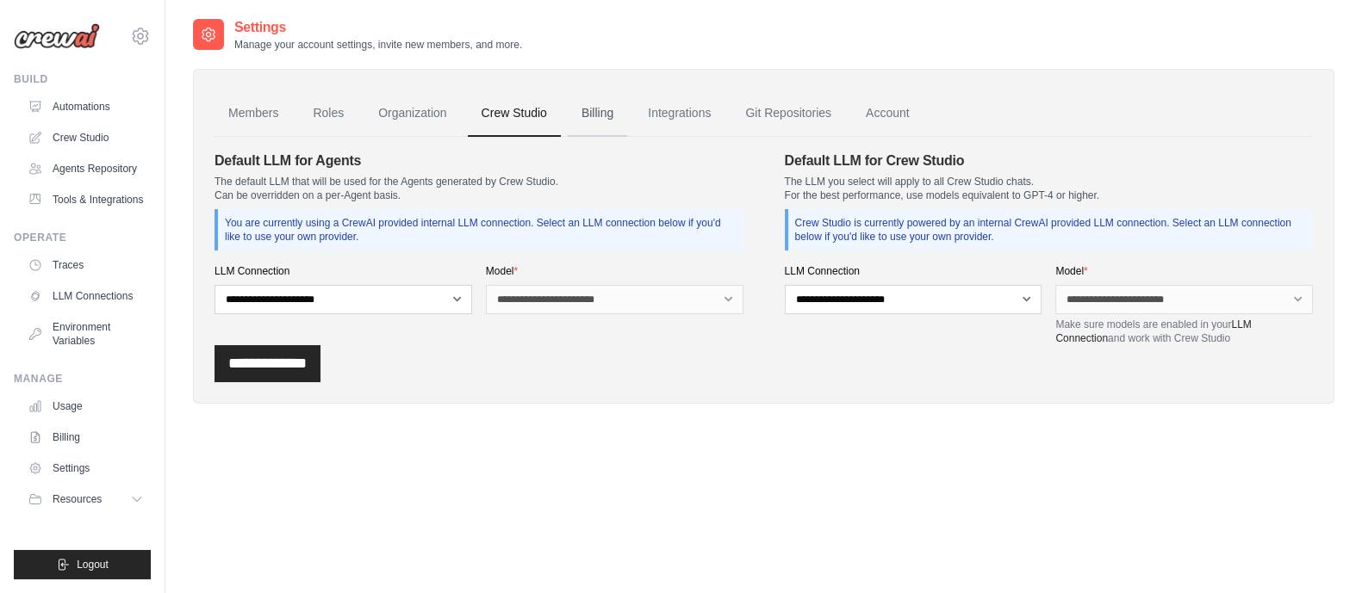
click at [586, 117] on link "Billing" at bounding box center [597, 113] width 59 height 47
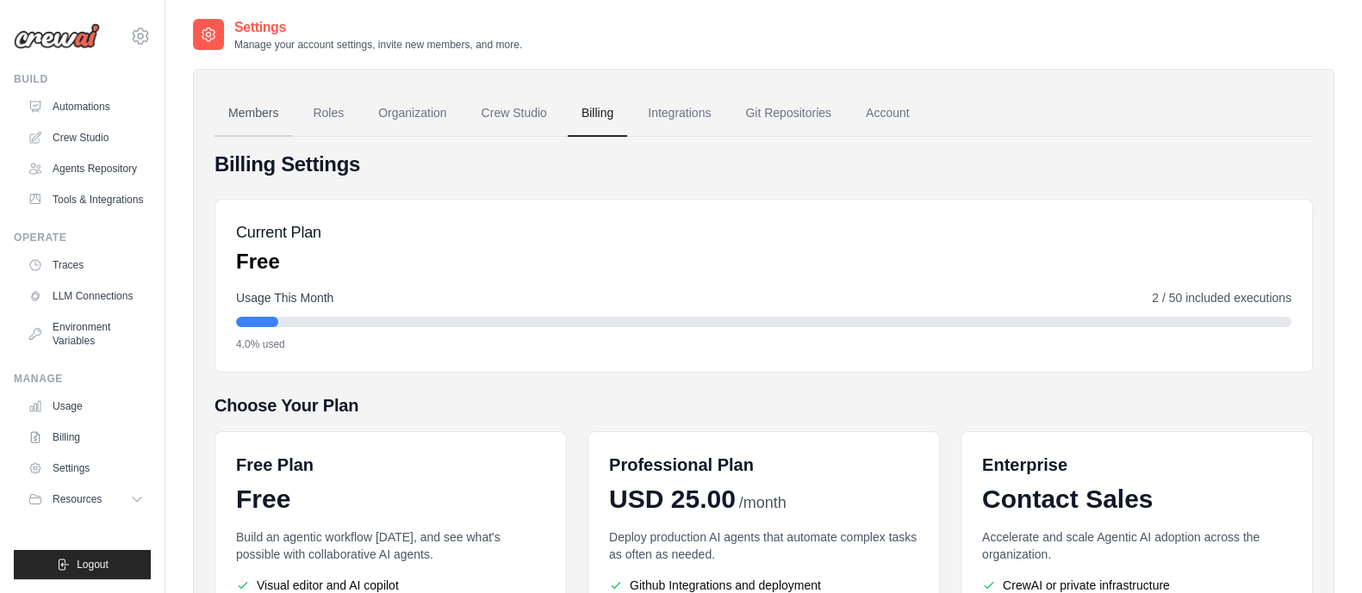
click at [270, 118] on link "Members" at bounding box center [253, 113] width 78 height 47
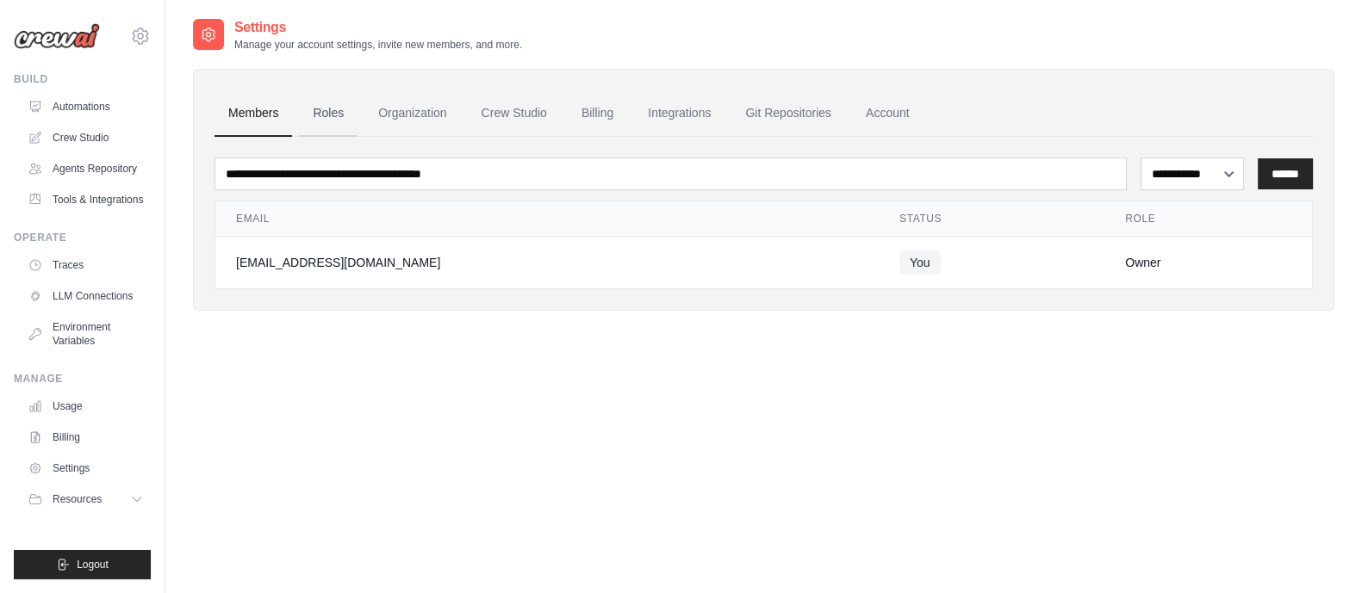
click at [318, 113] on link "Roles" at bounding box center [328, 113] width 59 height 47
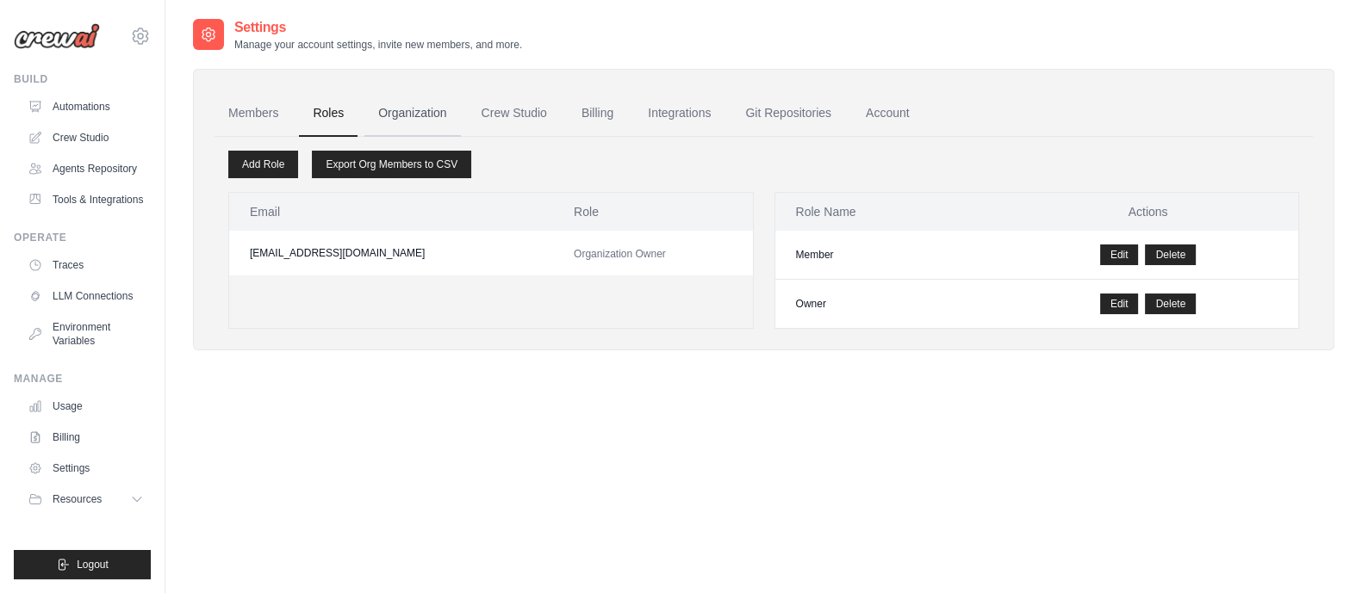
click at [400, 115] on link "Organization" at bounding box center [412, 113] width 96 height 47
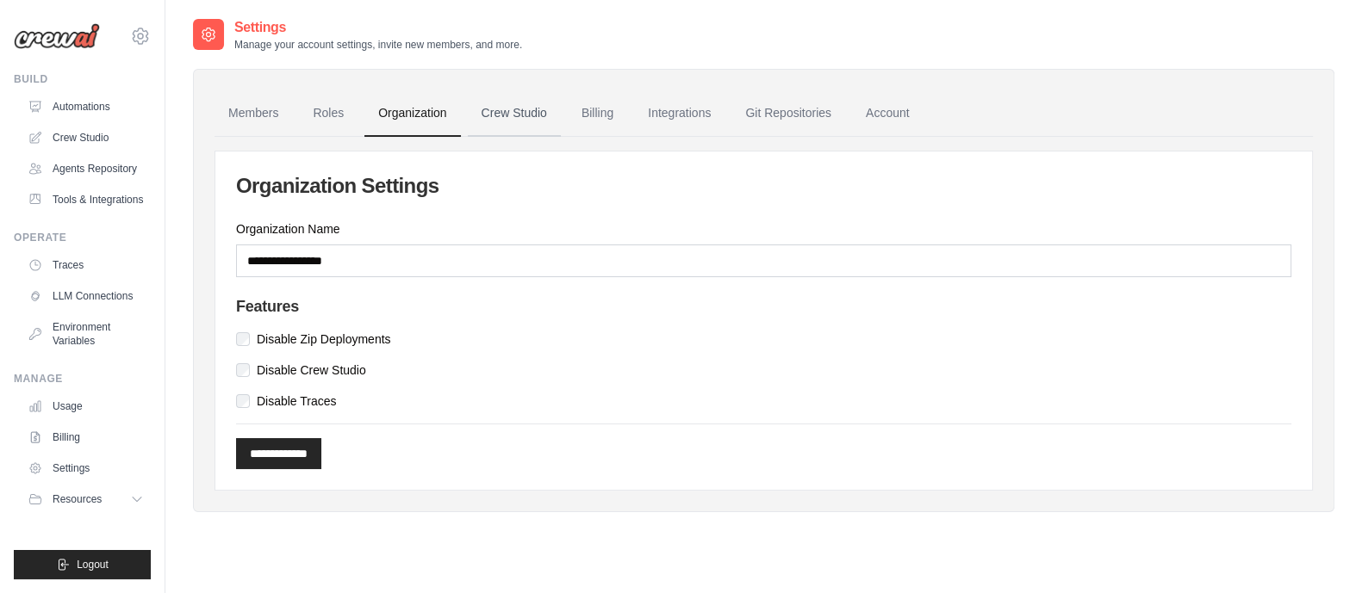
click at [508, 109] on link "Crew Studio" at bounding box center [514, 113] width 93 height 47
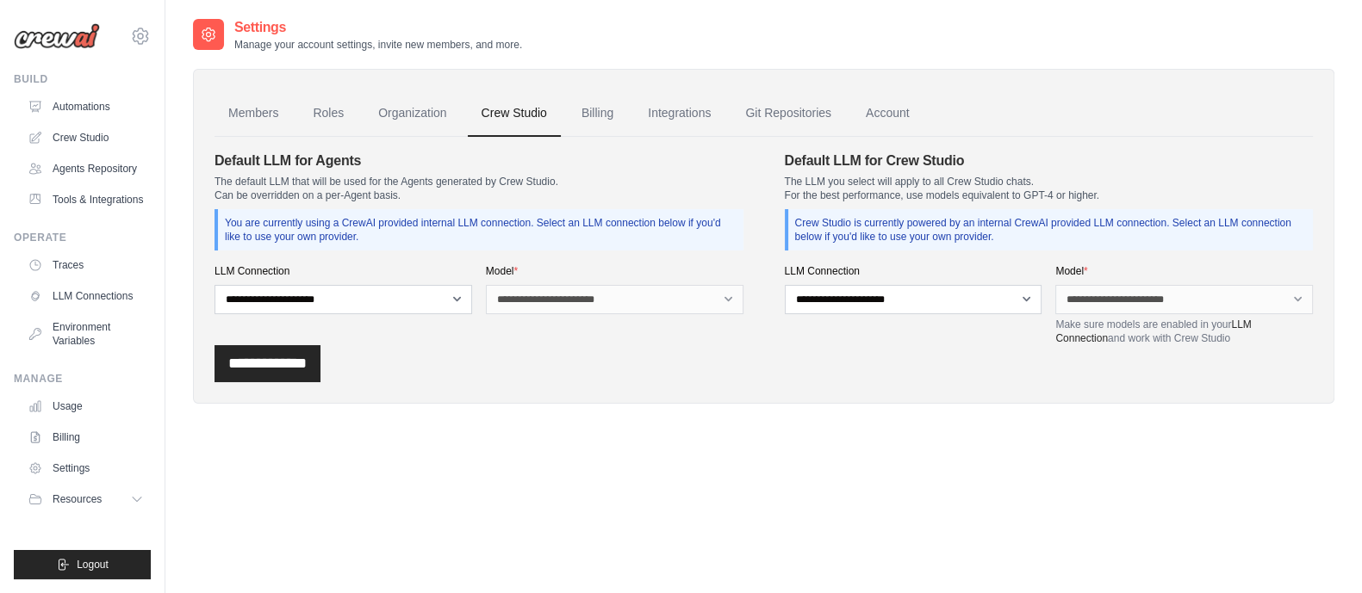
click at [598, 110] on link "Billing" at bounding box center [597, 113] width 59 height 47
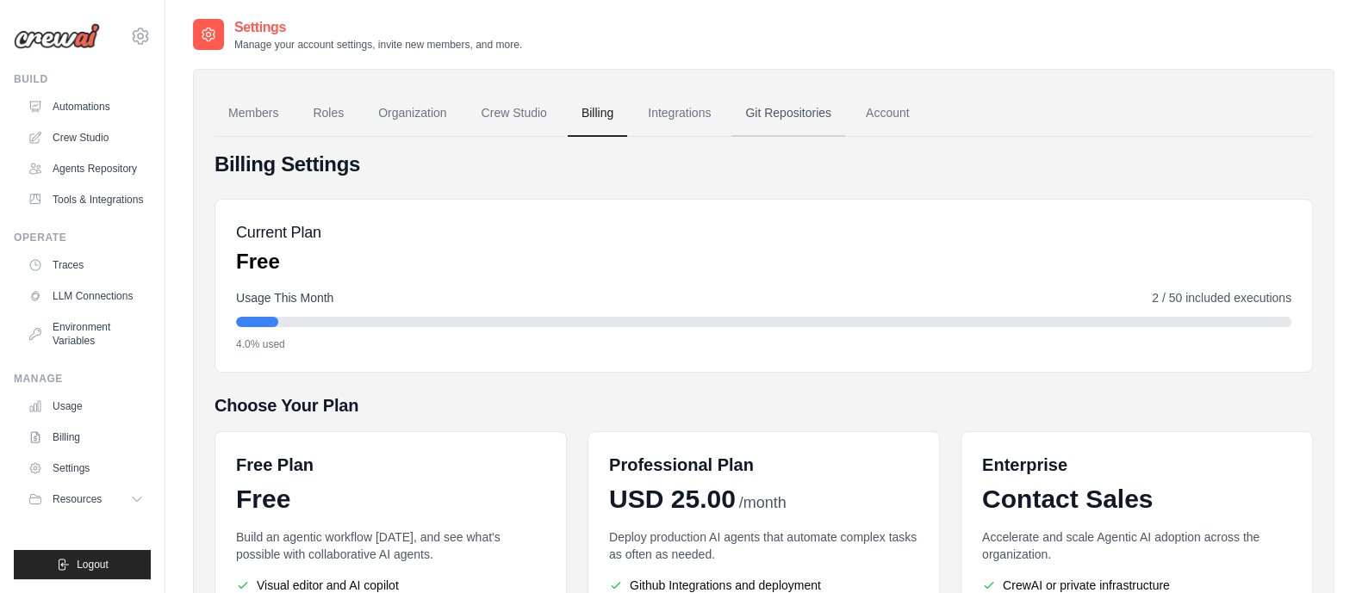
click at [787, 109] on link "Git Repositories" at bounding box center [788, 113] width 114 height 47
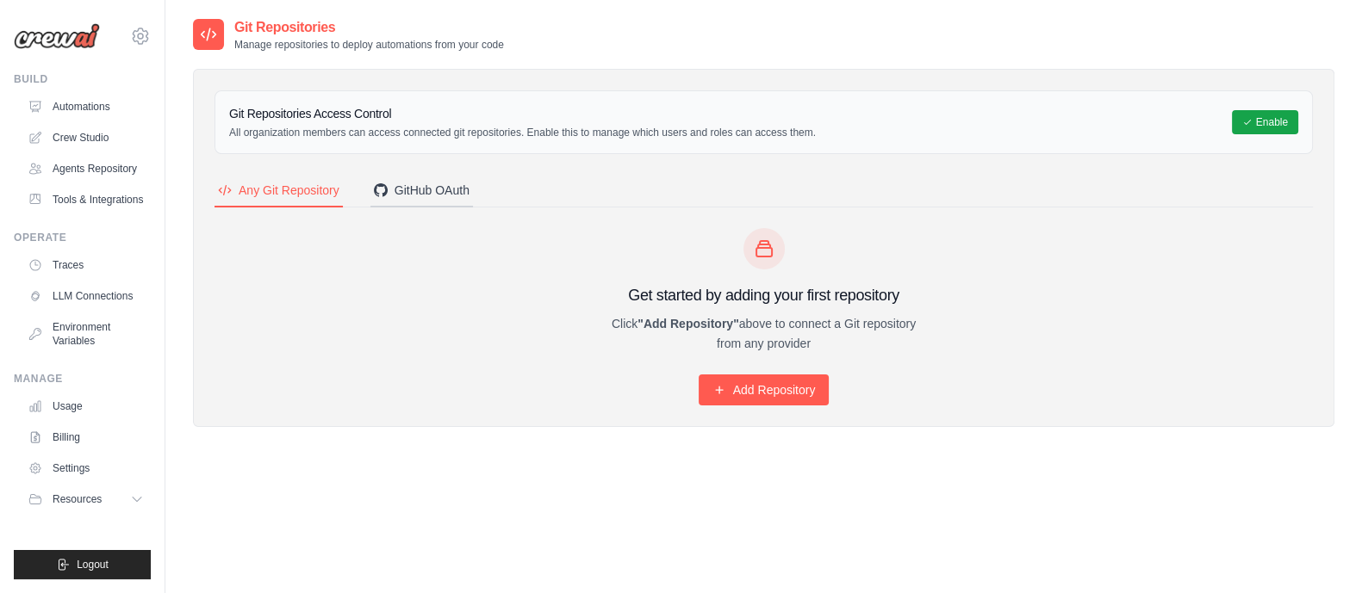
click at [418, 182] on div "GitHub OAuth" at bounding box center [422, 190] width 96 height 17
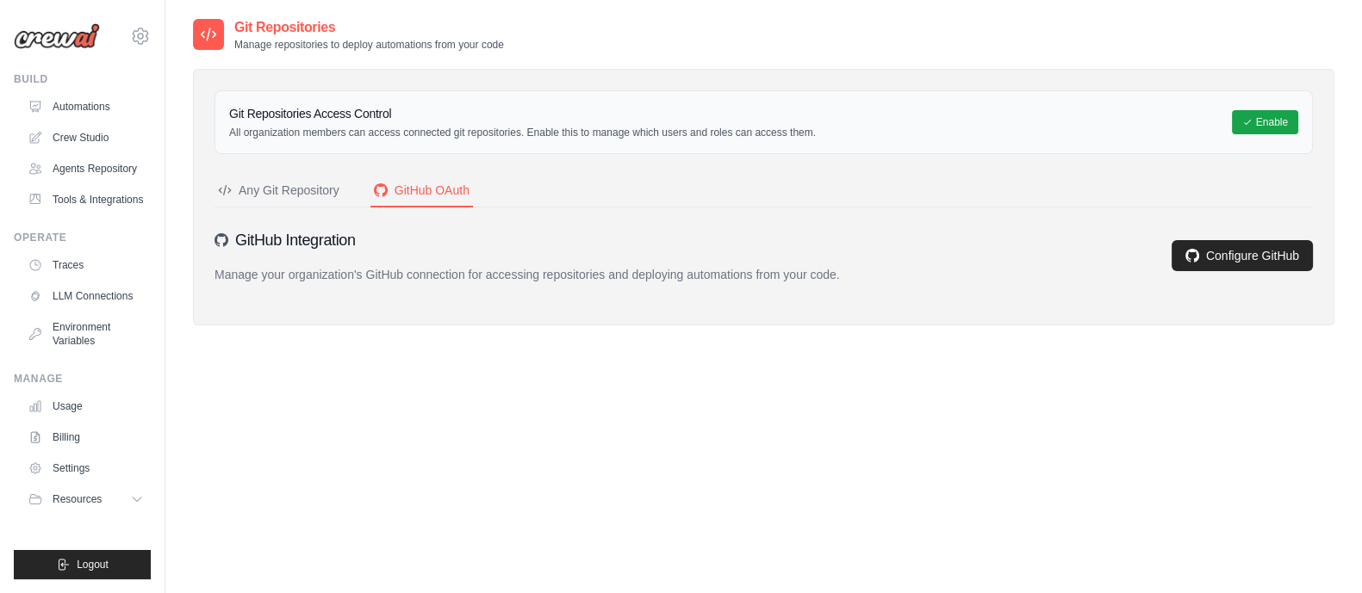
click at [299, 180] on button "Any Git Repository" at bounding box center [278, 191] width 128 height 33
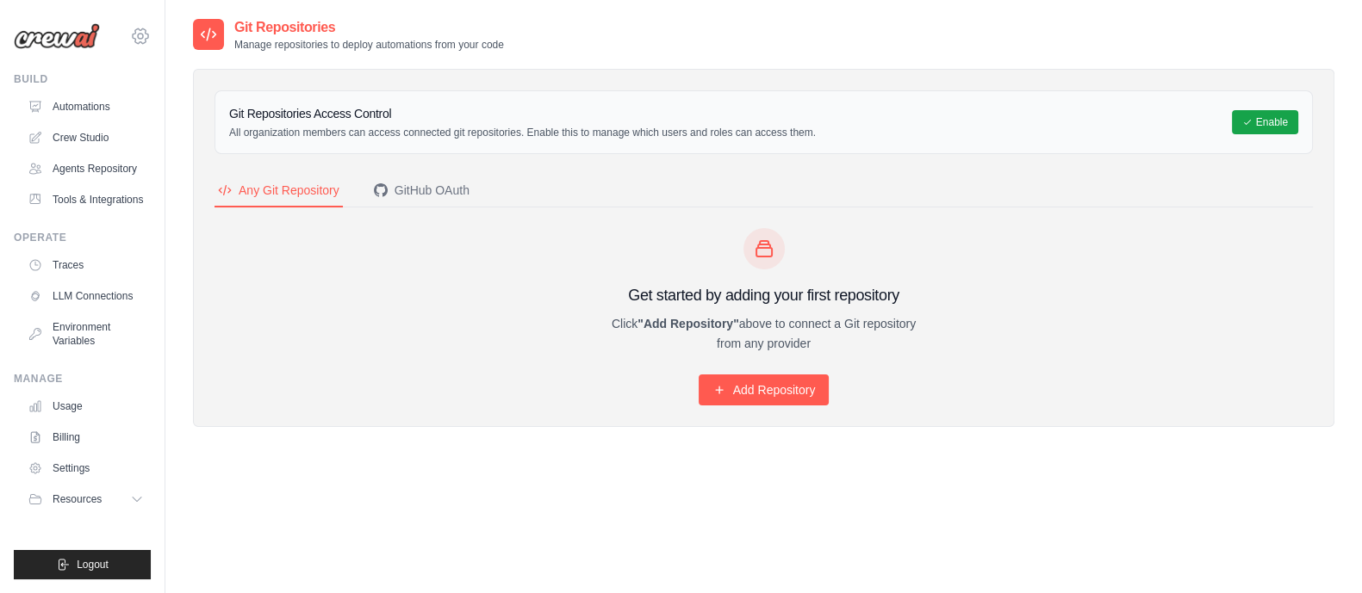
click at [133, 47] on div "renukakrishna83@gmail.com Settings" at bounding box center [82, 27] width 137 height 55
click at [135, 35] on icon at bounding box center [140, 36] width 21 height 21
click at [145, 102] on link "Settings" at bounding box center [214, 107] width 164 height 34
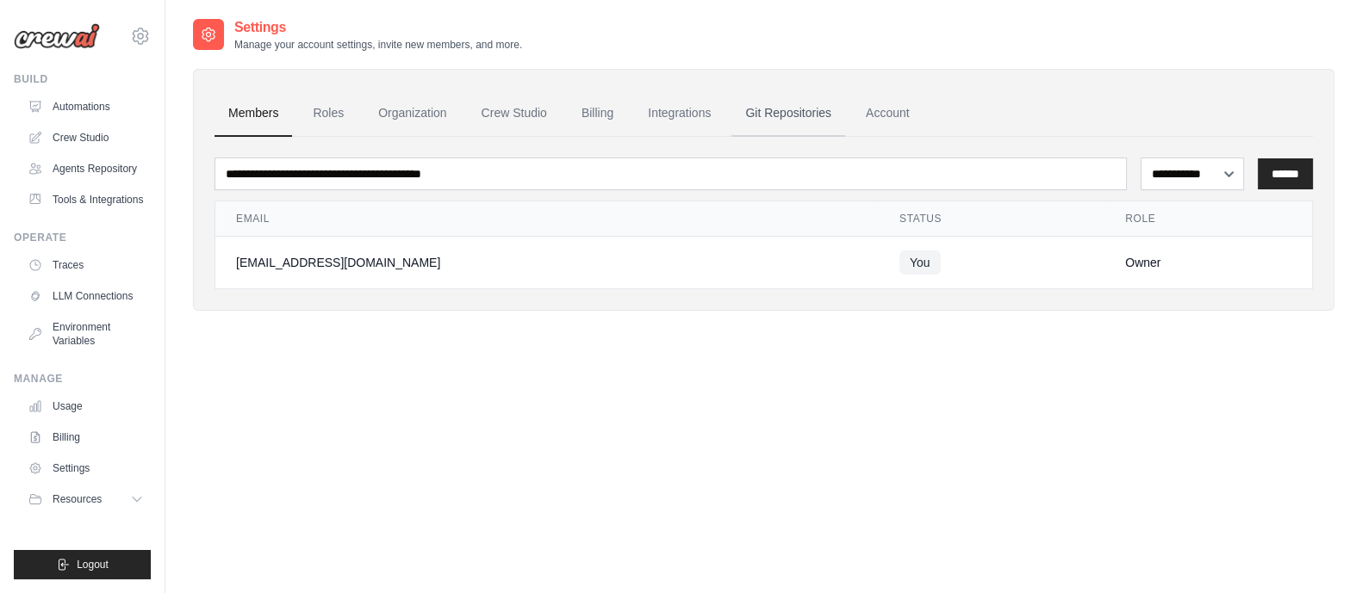
click at [773, 118] on link "Git Repositories" at bounding box center [788, 113] width 114 height 47
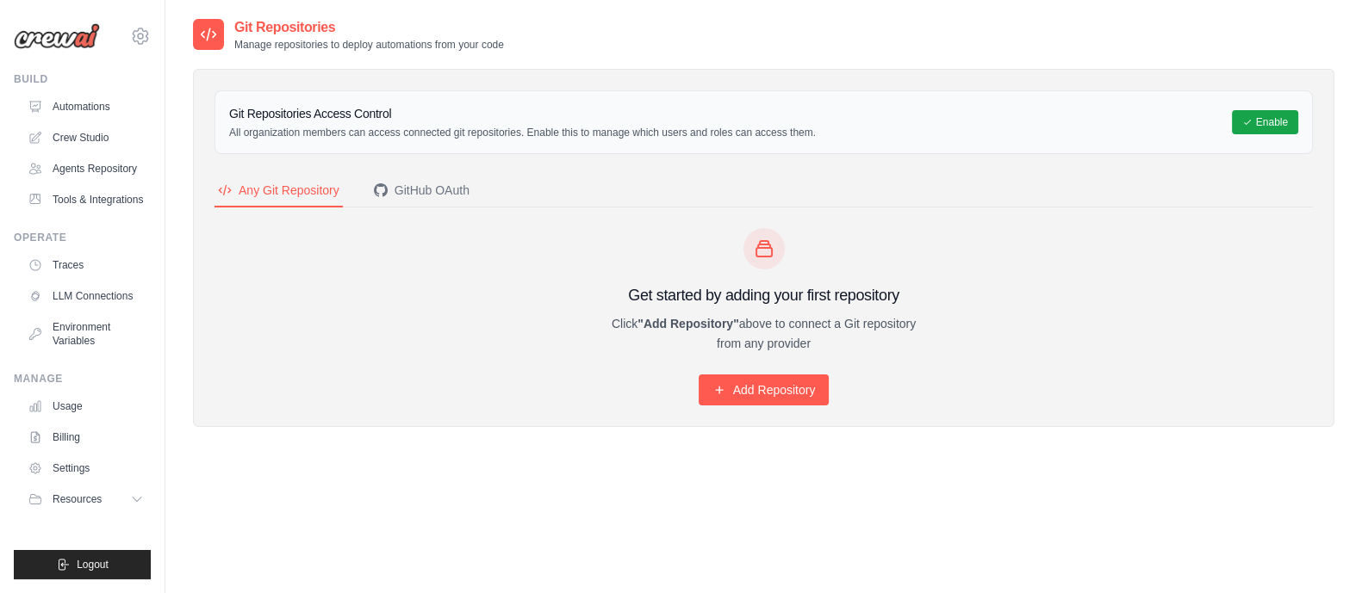
click at [773, 118] on h3 "Git Repositories Access Control" at bounding box center [522, 113] width 587 height 17
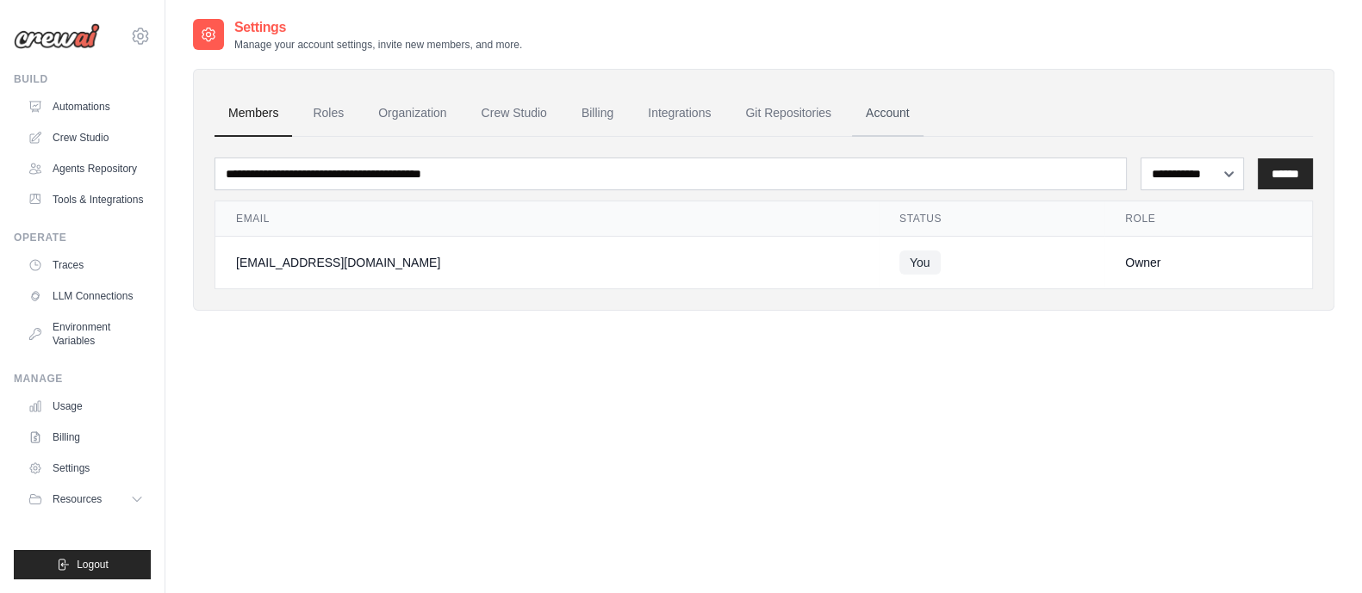
click at [900, 120] on link "Account" at bounding box center [887, 113] width 71 height 47
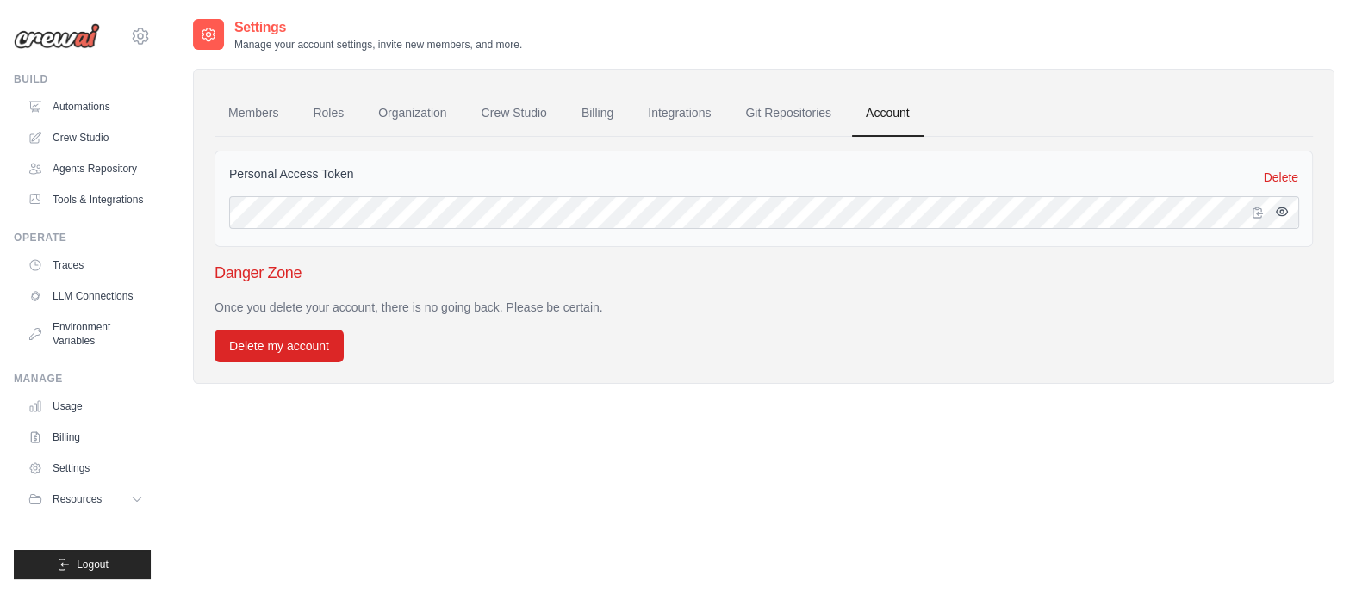
click at [1275, 220] on button "button" at bounding box center [1281, 212] width 21 height 21
drag, startPoint x: 374, startPoint y: 176, endPoint x: 237, endPoint y: 184, distance: 137.2
click at [237, 184] on div "Personal Access Token Delete" at bounding box center [763, 177] width 1069 height 24
click at [779, 132] on link "Git Repositories" at bounding box center [788, 113] width 114 height 47
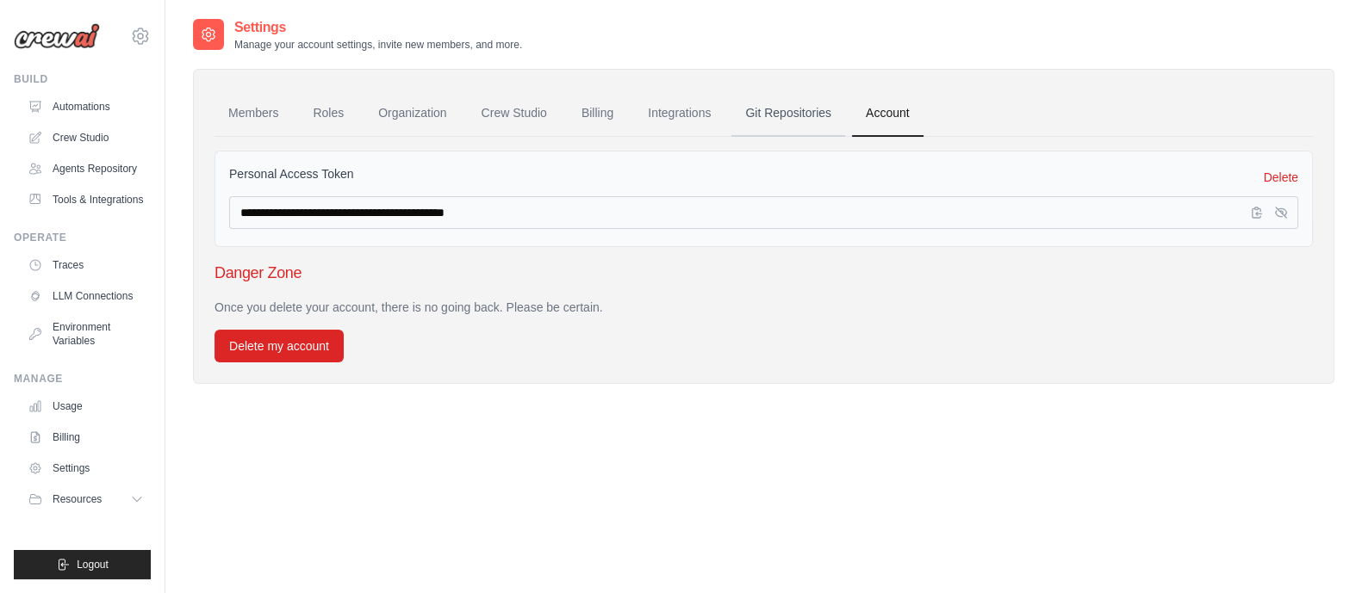
click at [780, 135] on link "Git Repositories" at bounding box center [788, 113] width 114 height 47
click at [662, 120] on link "Integrations" at bounding box center [679, 113] width 90 height 47
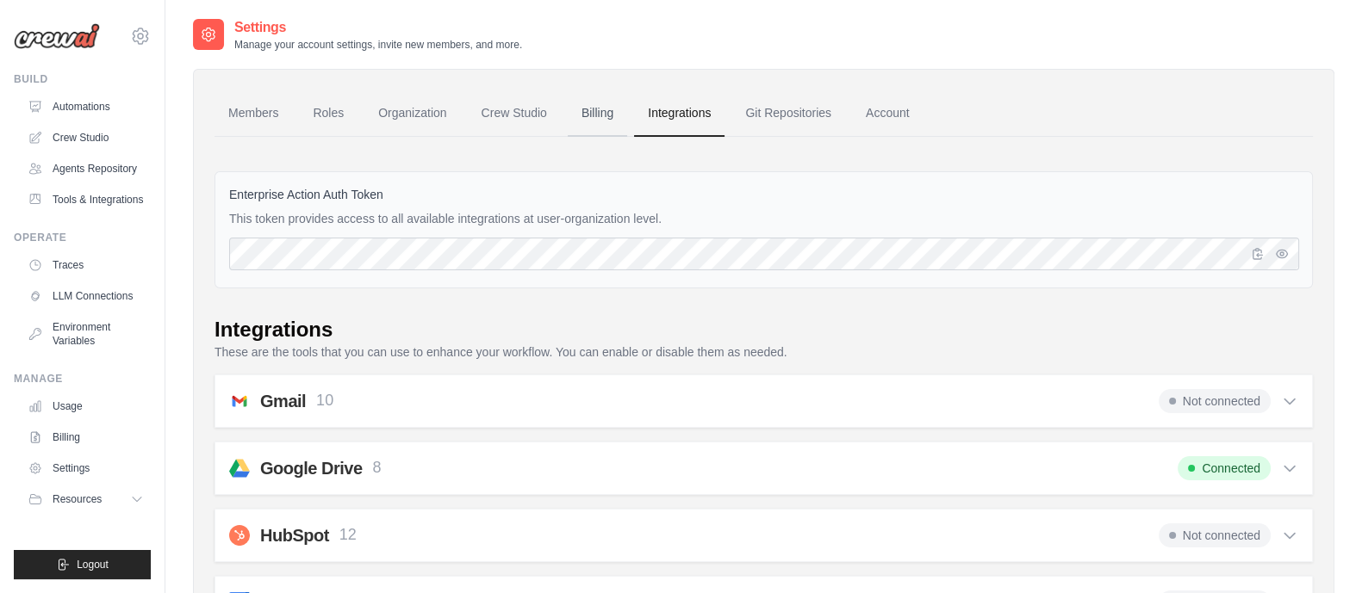
click at [602, 109] on link "Billing" at bounding box center [597, 113] width 59 height 47
click at [520, 118] on link "Crew Studio" at bounding box center [514, 113] width 93 height 47
click at [405, 113] on link "Organization" at bounding box center [412, 113] width 96 height 47
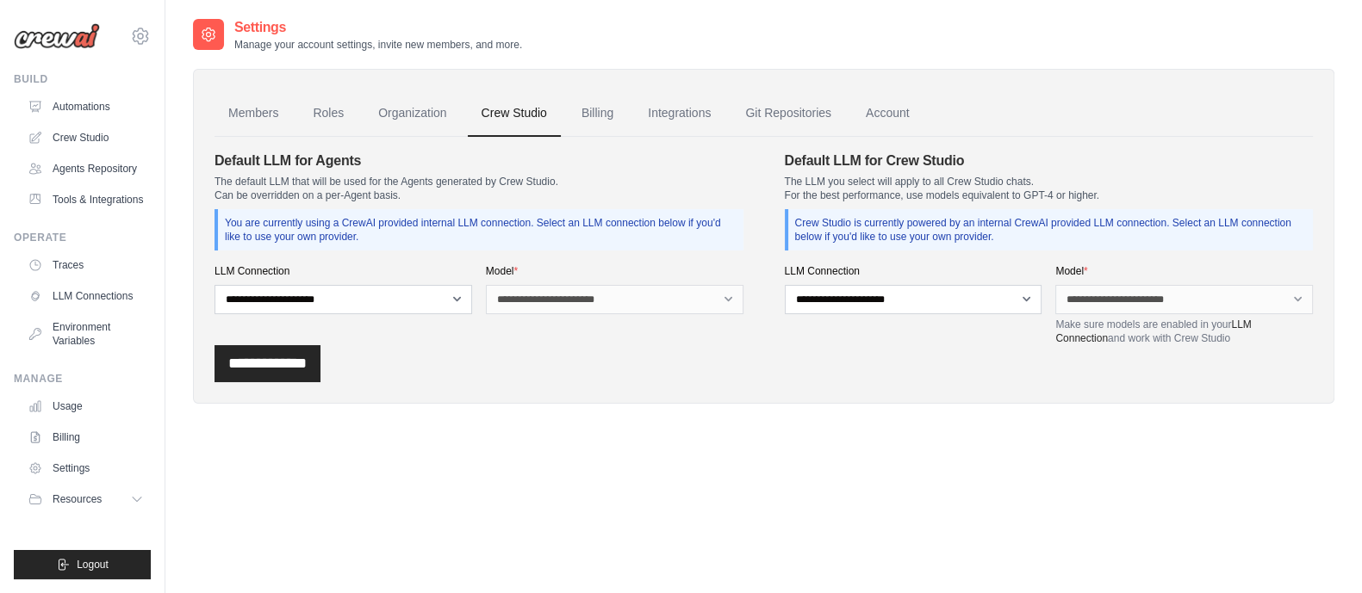
click at [405, 113] on link "Organization" at bounding box center [412, 113] width 96 height 47
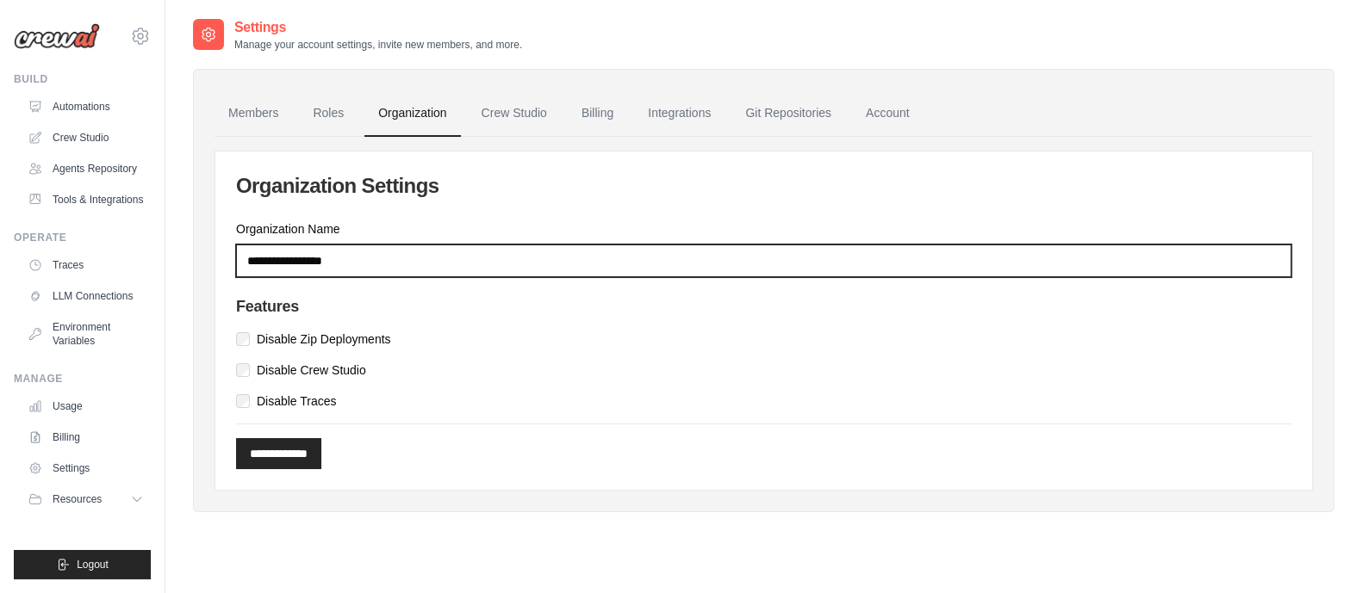
drag, startPoint x: 394, startPoint y: 254, endPoint x: 157, endPoint y: 251, distance: 237.7
click at [157, 251] on body "[EMAIL_ADDRESS][DOMAIN_NAME] Settings Build Automations" at bounding box center [681, 314] width 1362 height 628
type input "***"
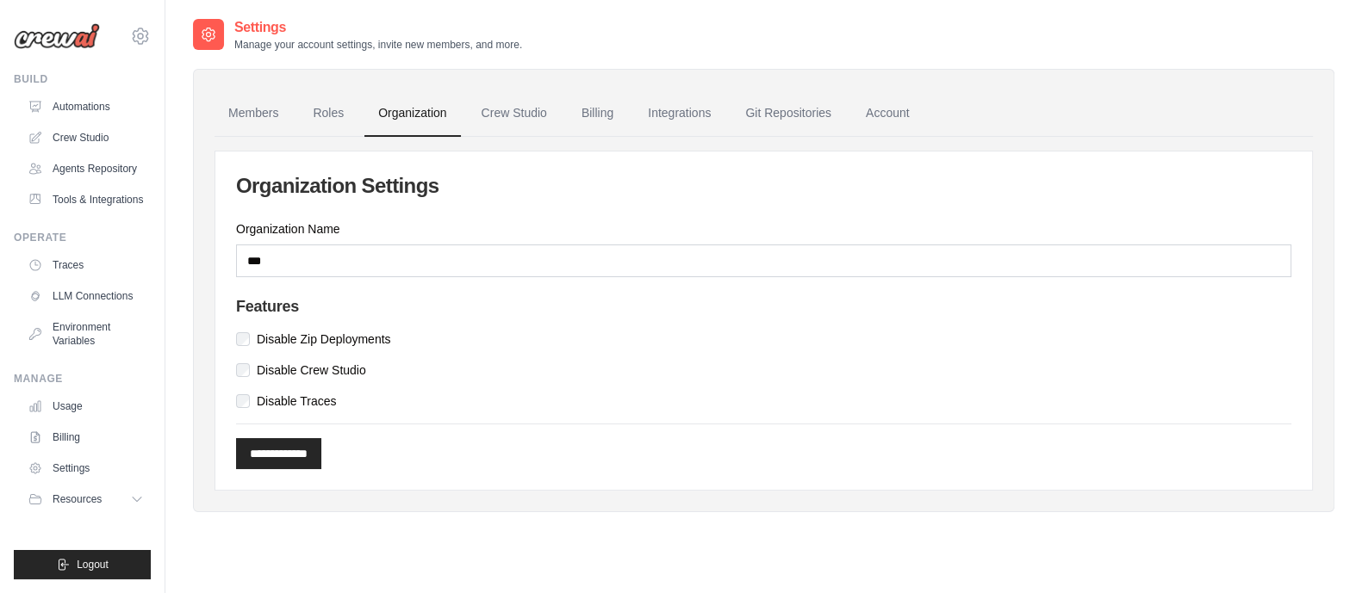
drag, startPoint x: 316, startPoint y: 458, endPoint x: 277, endPoint y: 523, distance: 75.3
click at [277, 523] on div "Settings Manage your account settings, invite new members, and more. Members Ro…" at bounding box center [763, 278] width 1141 height 523
click at [286, 453] on input "**********" at bounding box center [278, 453] width 85 height 31
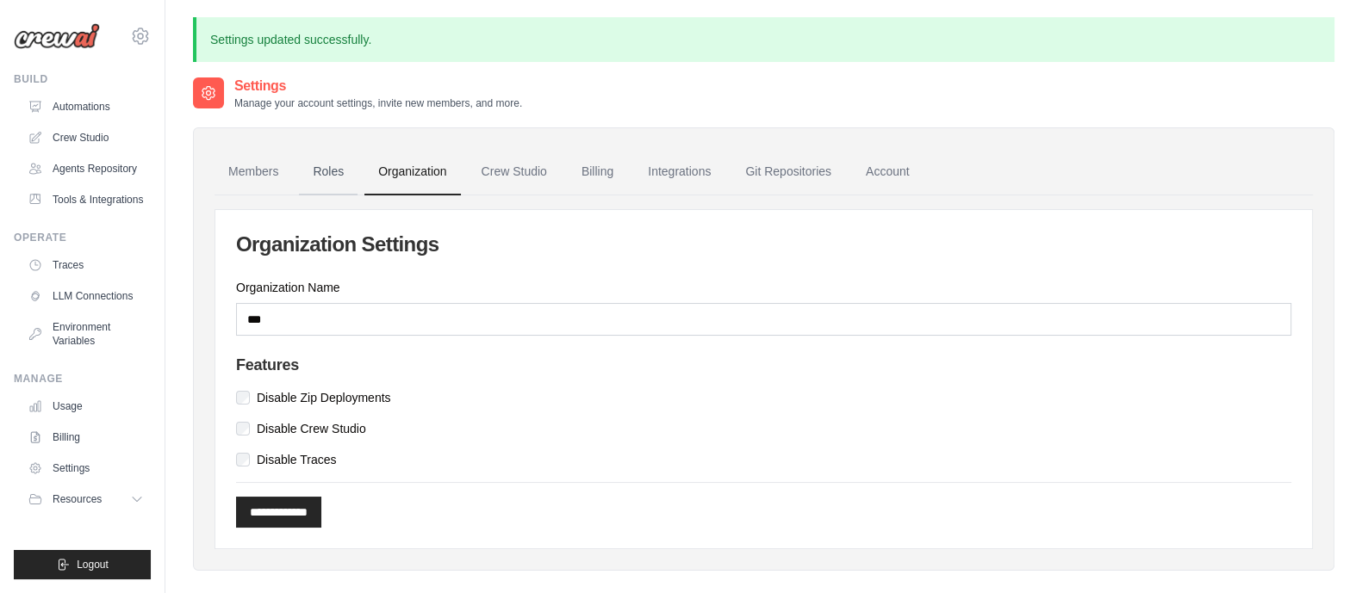
click at [336, 178] on link "Roles" at bounding box center [328, 172] width 59 height 47
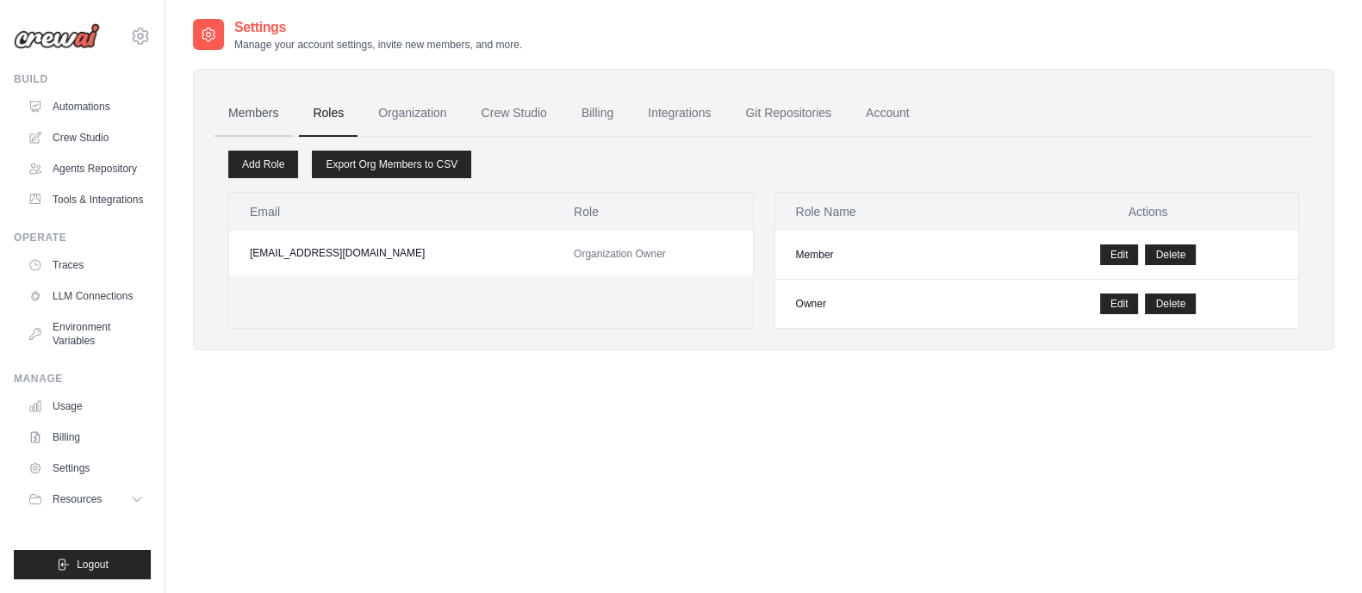
click at [276, 115] on link "Members" at bounding box center [253, 113] width 78 height 47
